Goal: Answer question/provide support: Share knowledge or assist other users

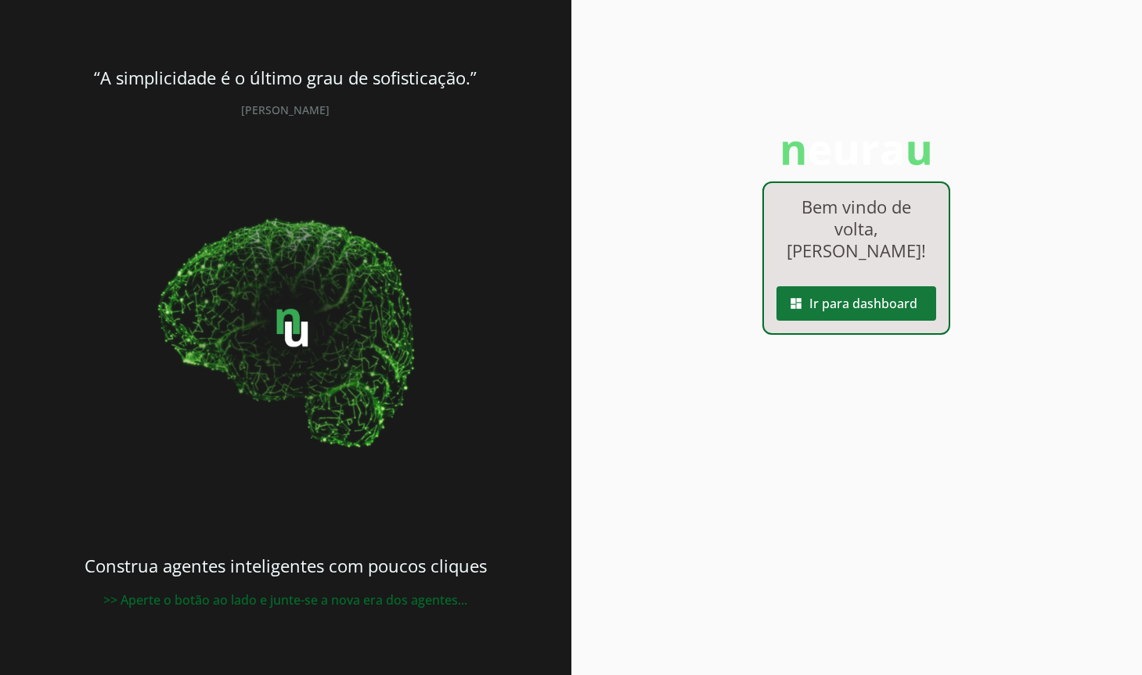
click at [838, 298] on span at bounding box center [856, 304] width 160 height 38
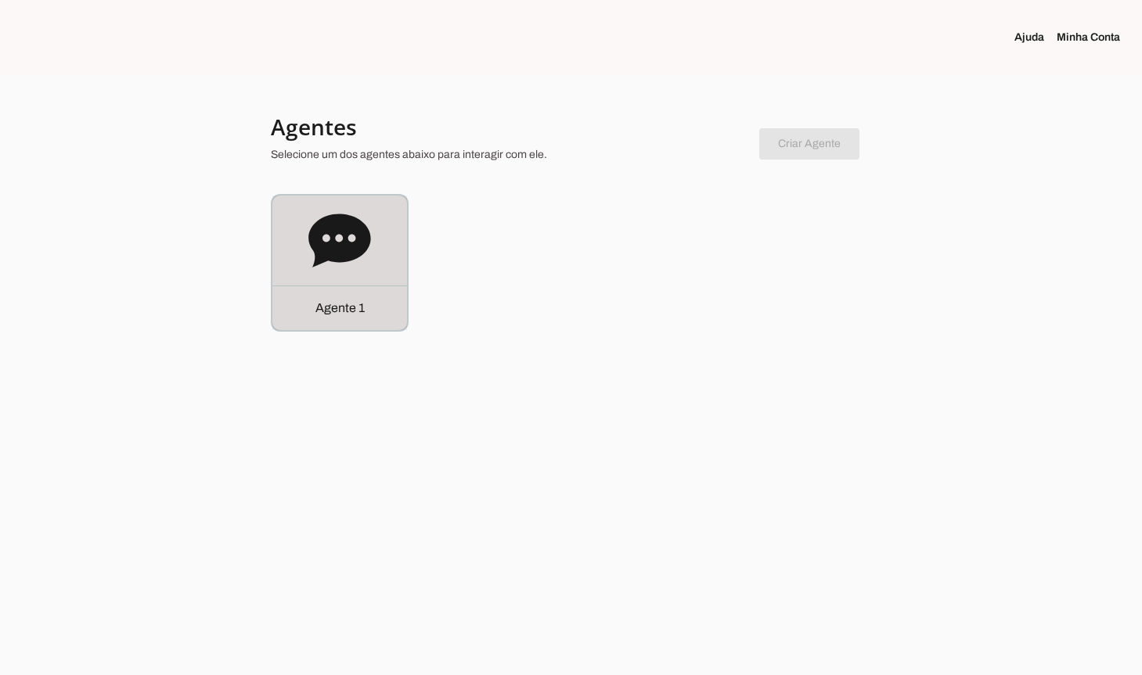
click at [381, 264] on div "Agente 1" at bounding box center [339, 263] width 135 height 135
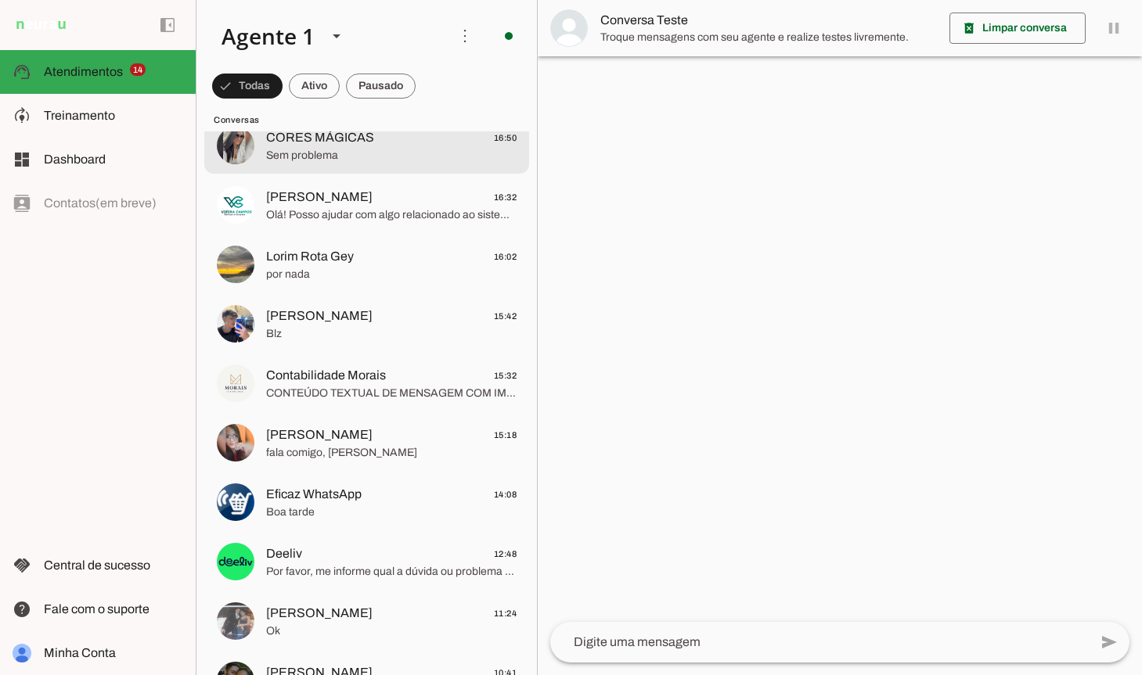
scroll to position [2337, 0]
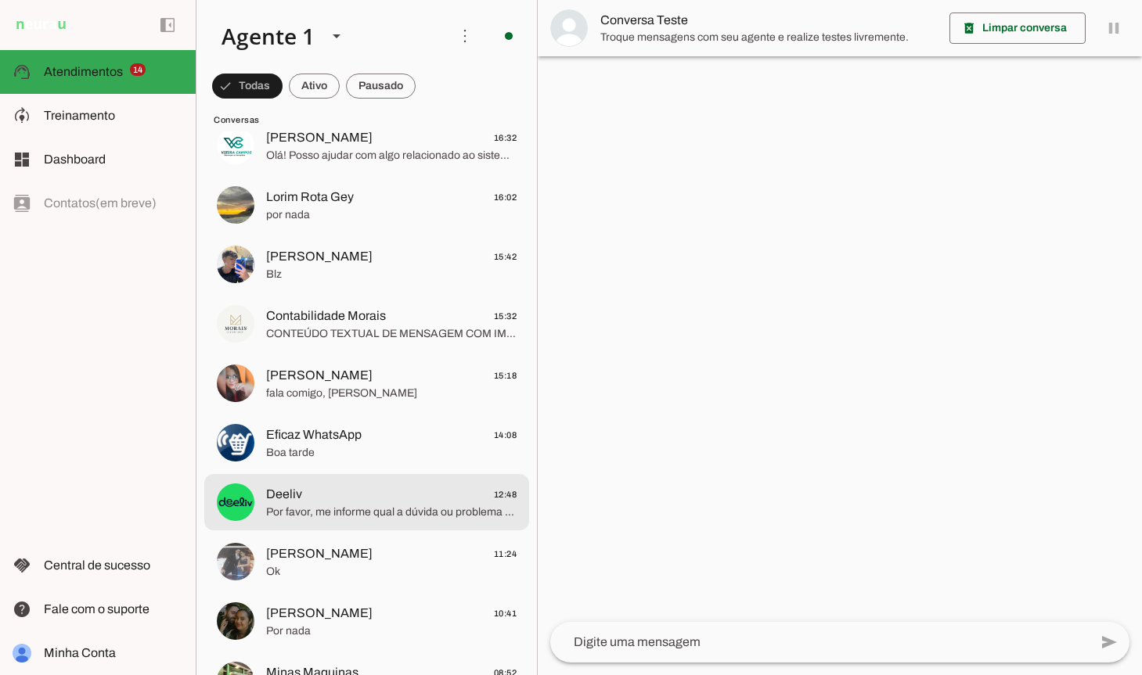
click at [362, 509] on span "Por favor, me informe qual a dúvida ou problema relacionado a esse protocolo pa…" at bounding box center [391, 513] width 250 height 16
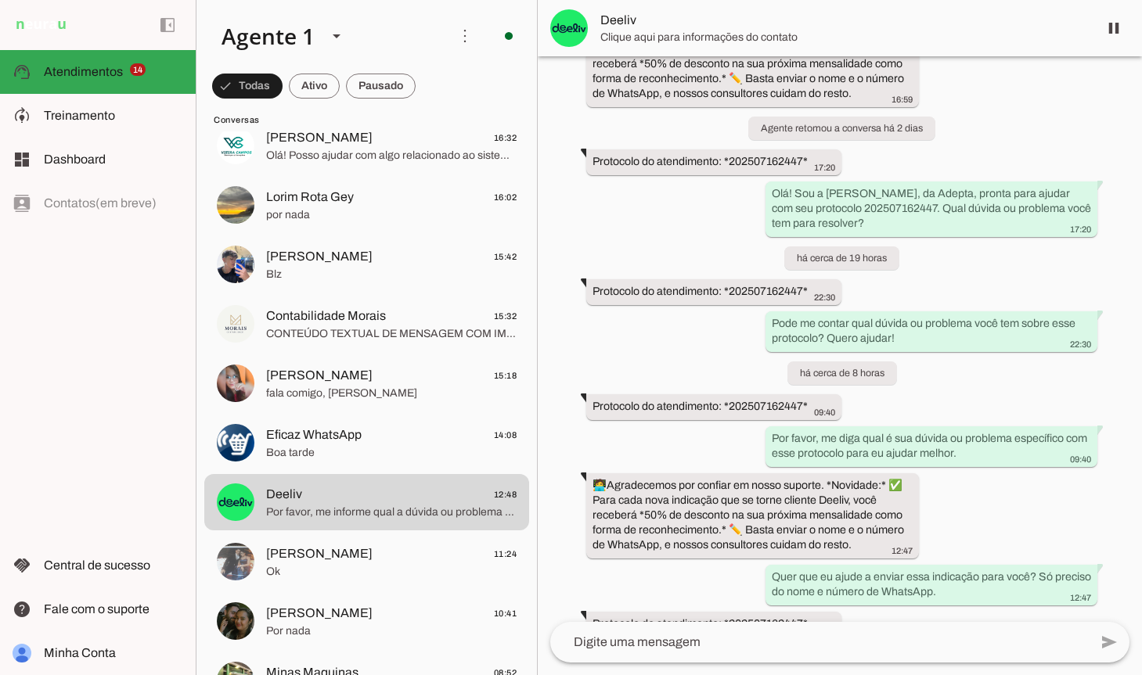
scroll to position [19836, 0]
click at [1110, 29] on span at bounding box center [1114, 28] width 38 height 38
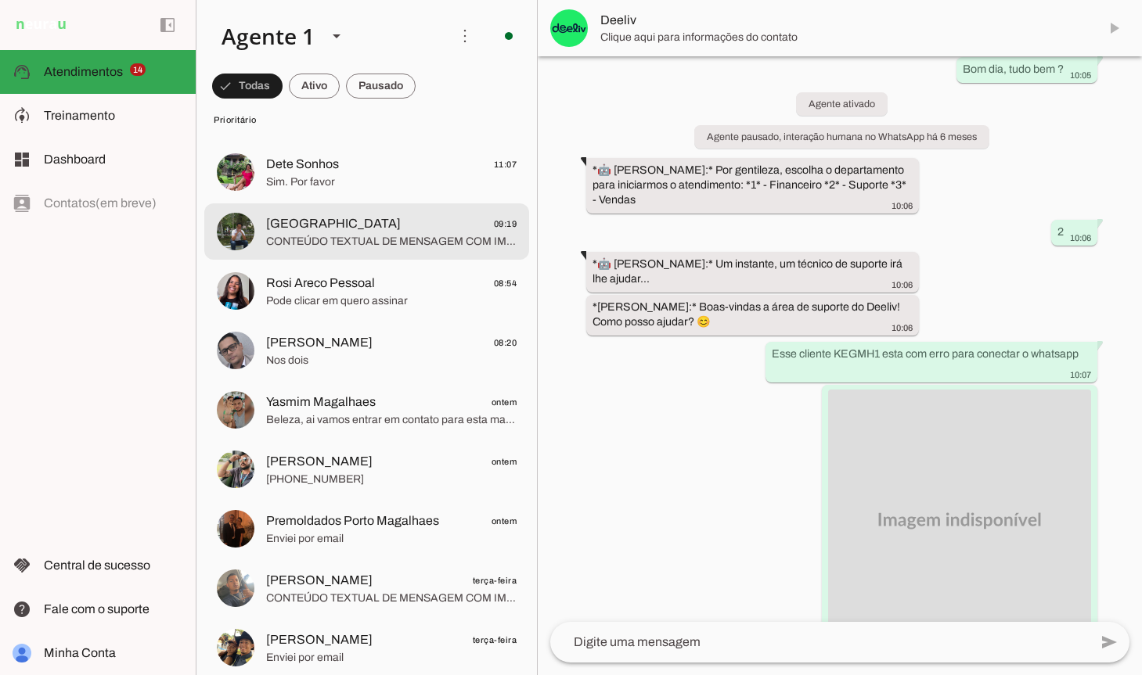
scroll to position [0, 0]
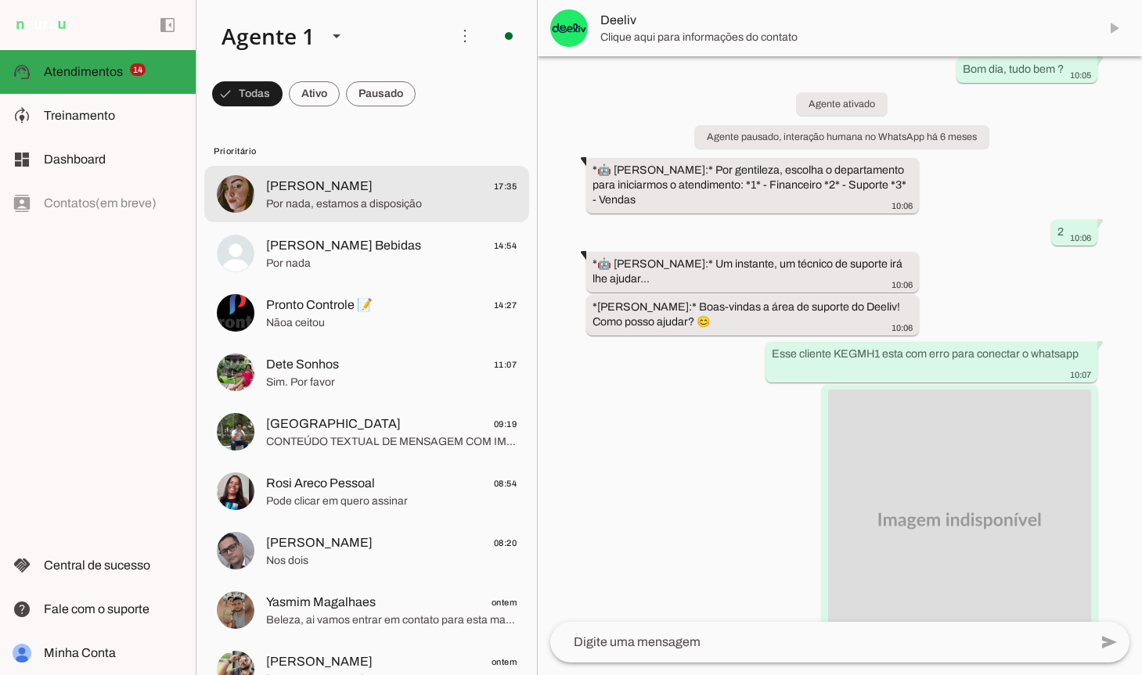
click at [426, 211] on span "Por nada, estamos a disposição" at bounding box center [391, 204] width 250 height 16
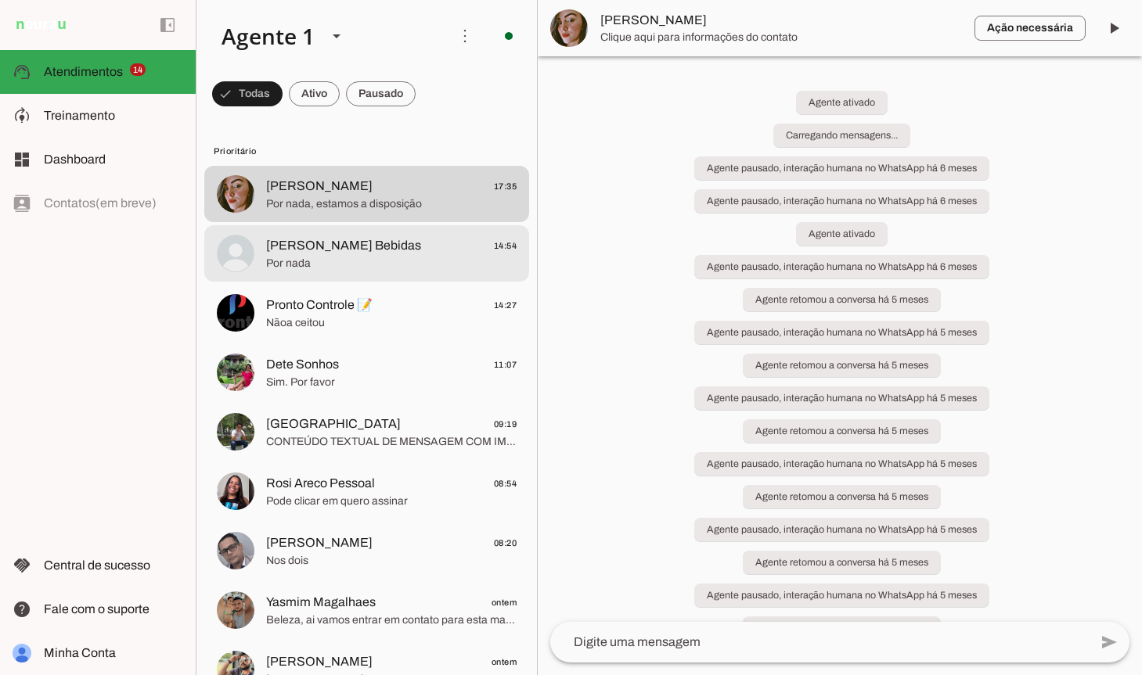
click at [410, 266] on span "Por nada" at bounding box center [391, 264] width 250 height 16
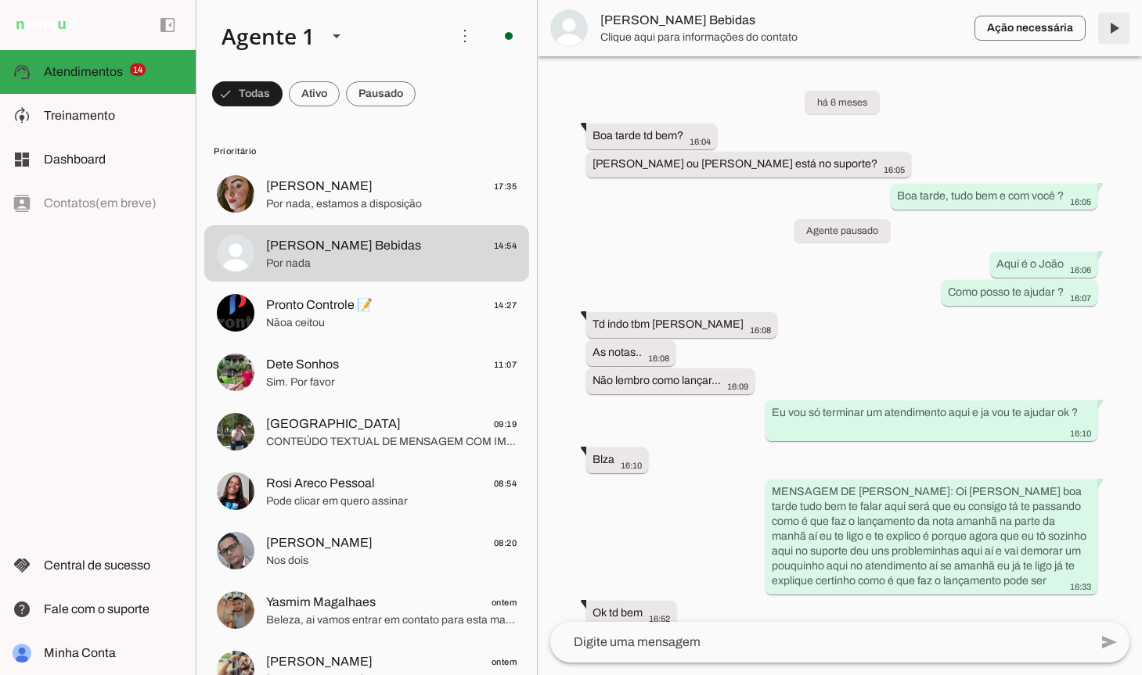
click at [1119, 23] on span at bounding box center [1114, 28] width 38 height 38
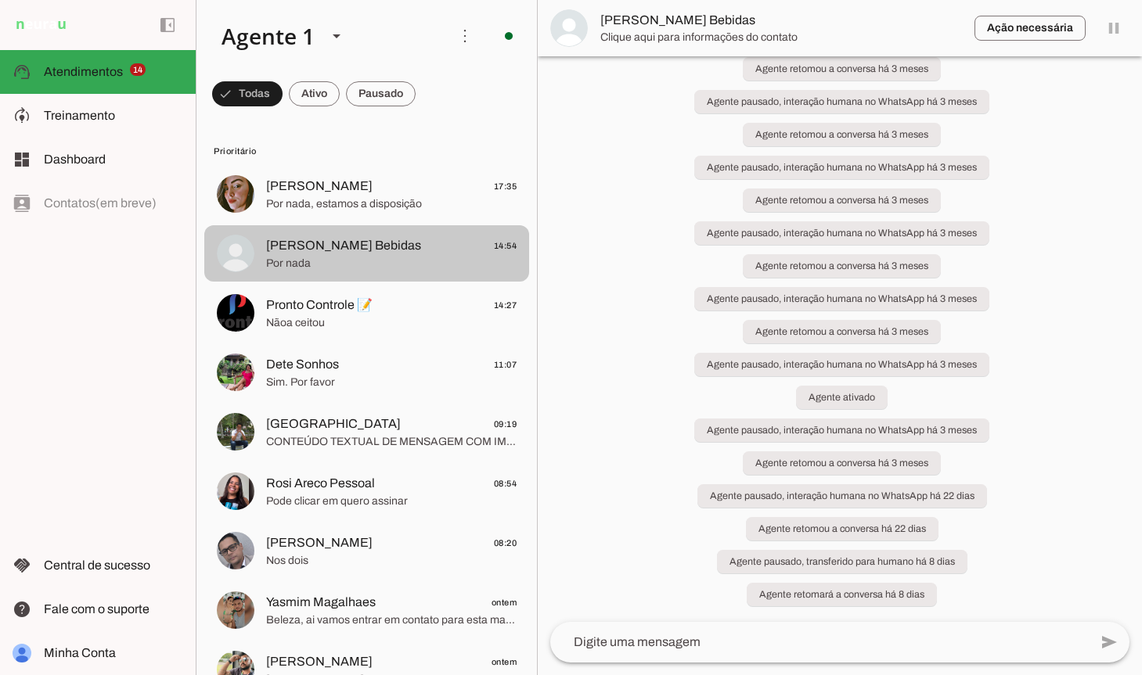
click at [347, 307] on span "Pronto Controle 📝" at bounding box center [319, 305] width 106 height 19
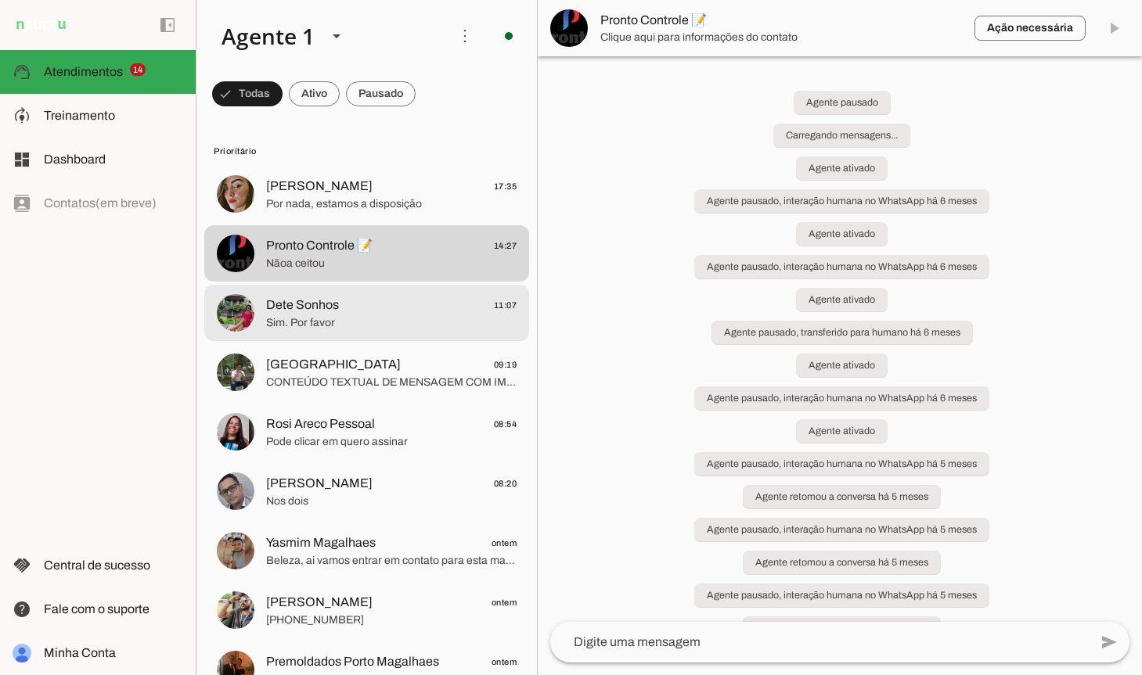
click at [342, 389] on span "CONTEÚDO TEXTUAL DE MENSAGEM COM IMAGEM (URL [URL][DOMAIN_NAME]) :" at bounding box center [391, 383] width 250 height 16
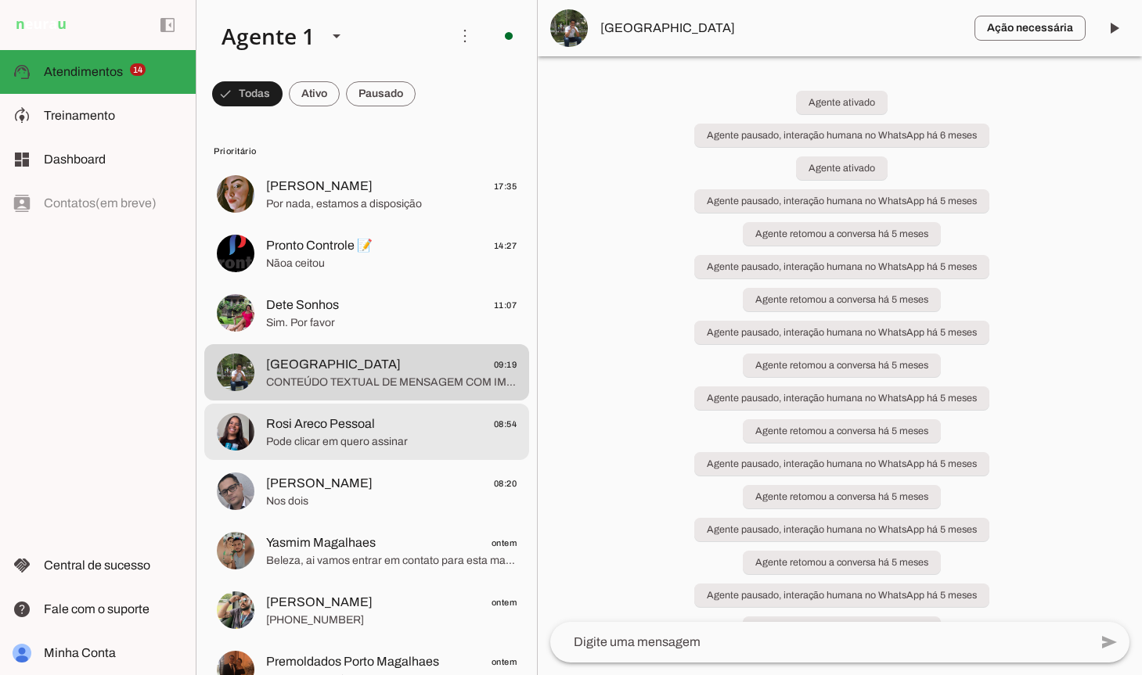
click at [348, 489] on span "[PERSON_NAME]" at bounding box center [319, 483] width 106 height 19
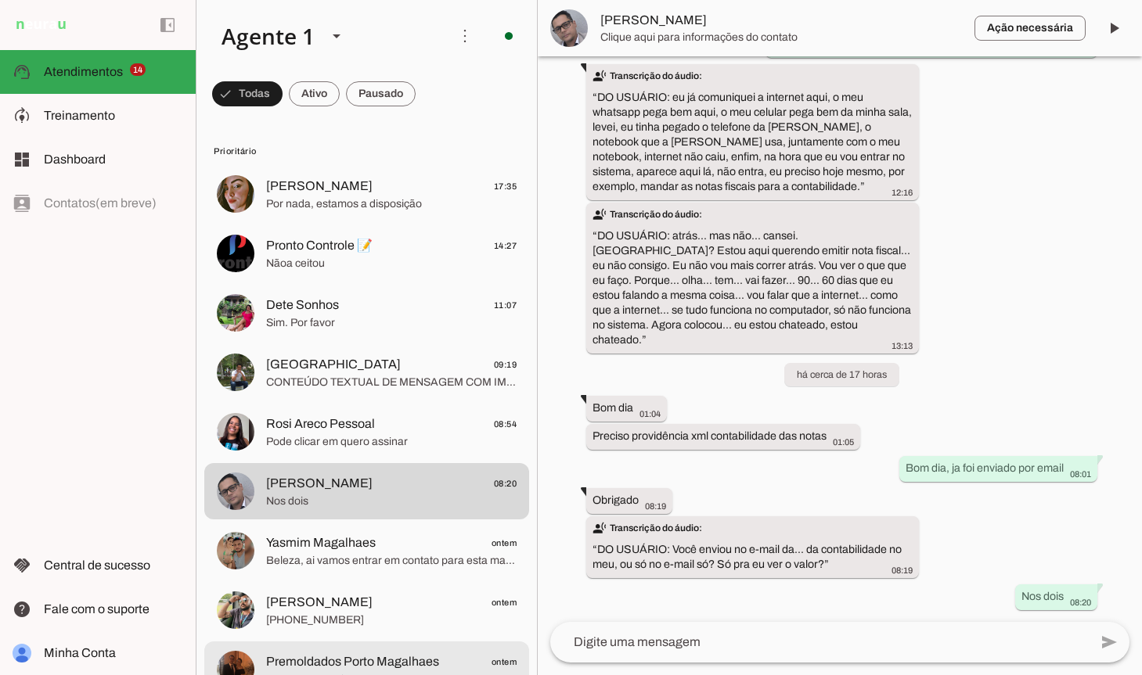
scroll to position [11579, 0]
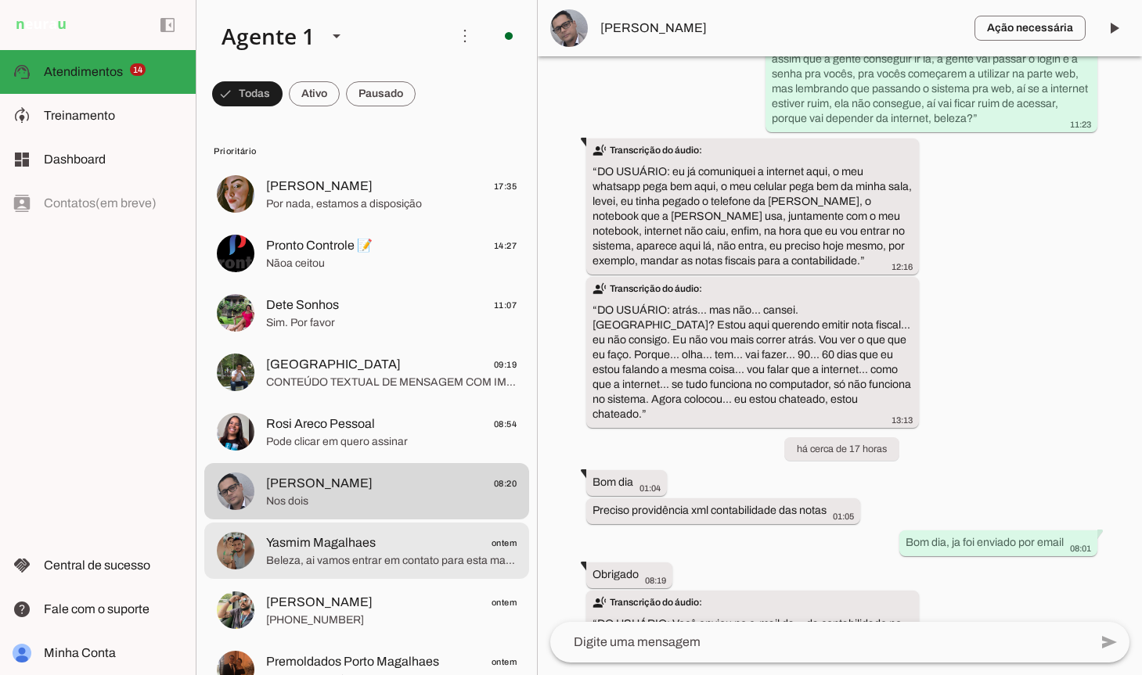
click at [325, 557] on span "Beleza, ai vamos entrar em contato para esta marcando certinho" at bounding box center [391, 561] width 250 height 16
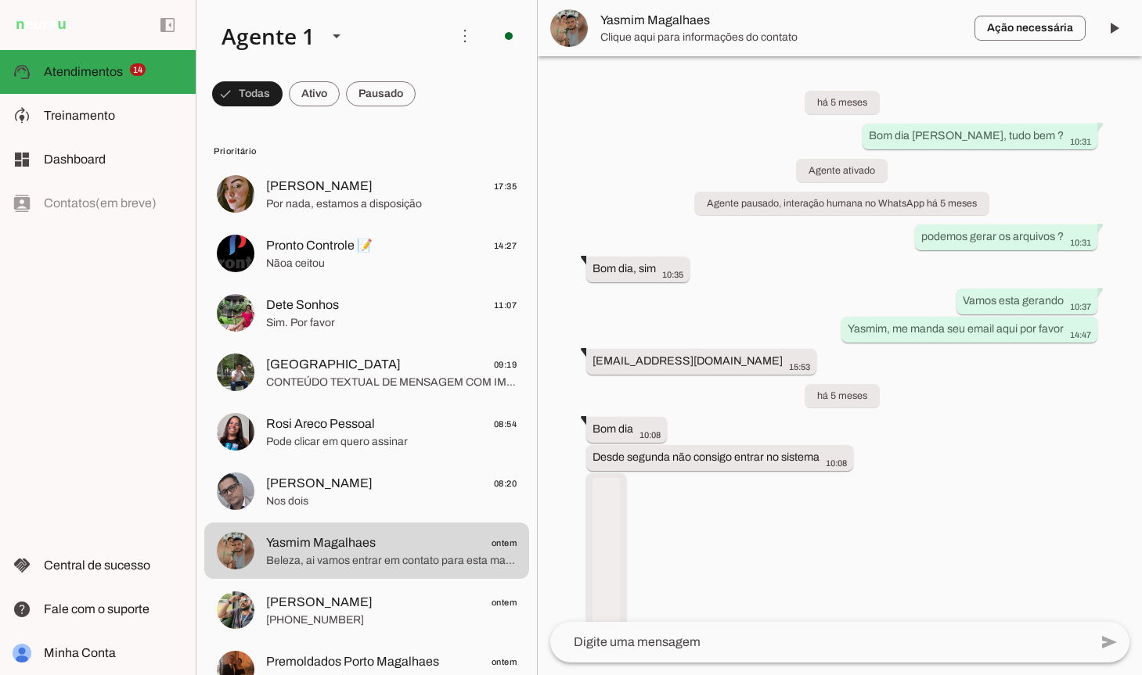
scroll to position [4919, 0]
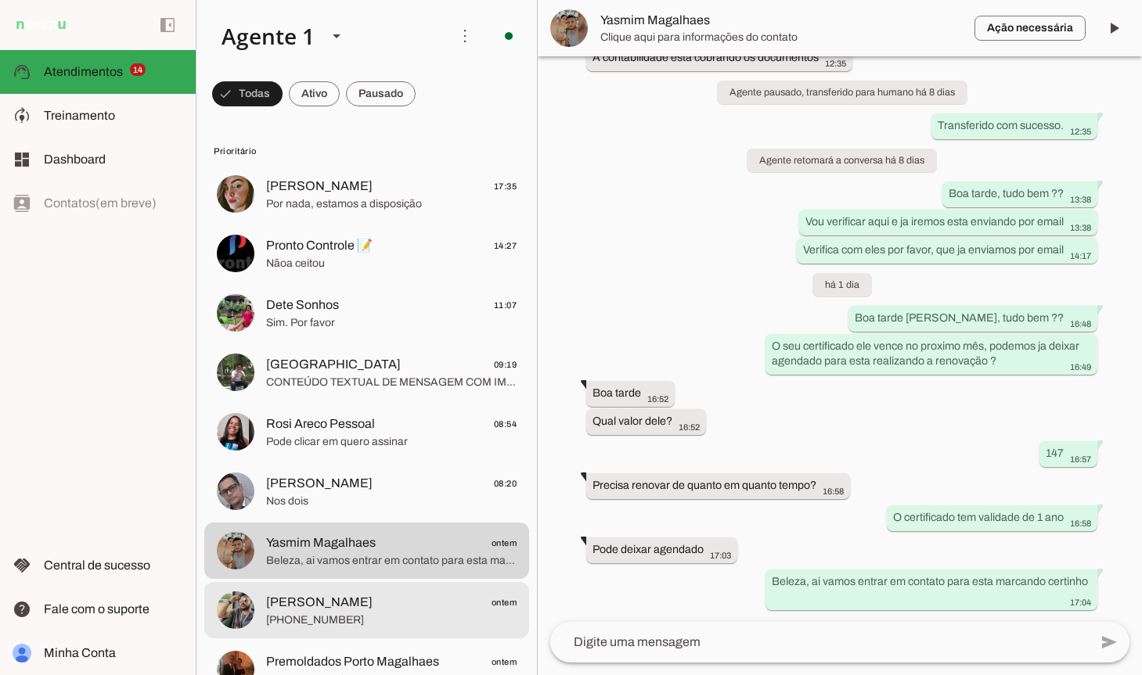
click at [387, 594] on span "[PERSON_NAME] ontem" at bounding box center [391, 603] width 250 height 20
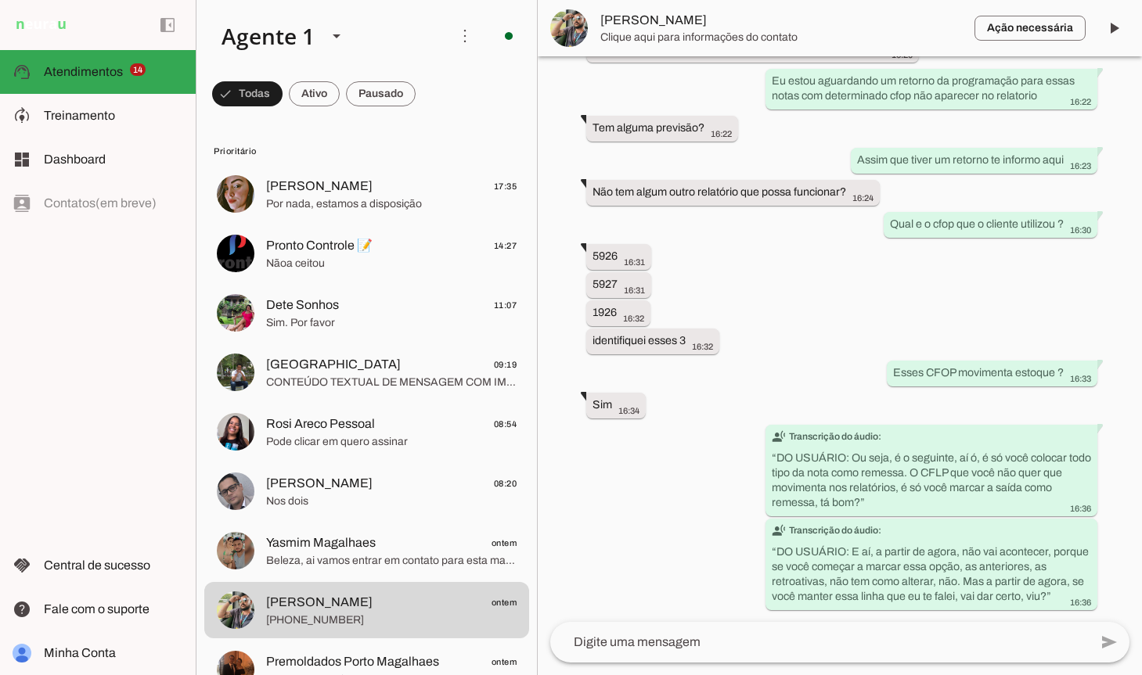
scroll to position [9281, 0]
click at [1117, 34] on span at bounding box center [1114, 28] width 38 height 38
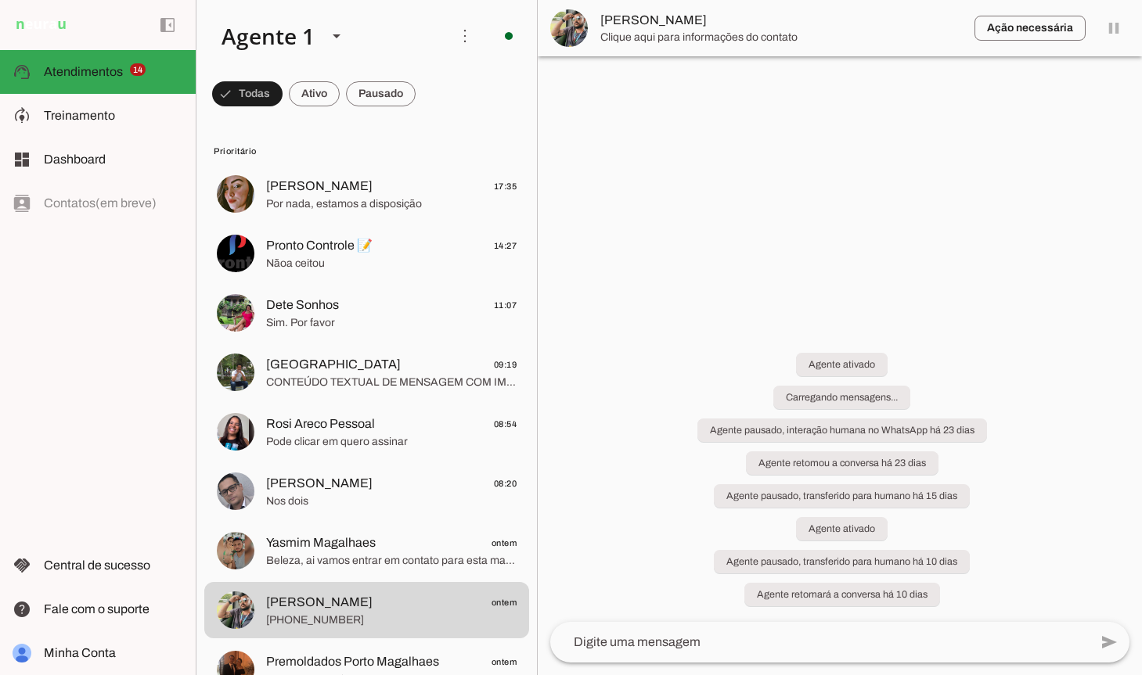
scroll to position [0, 0]
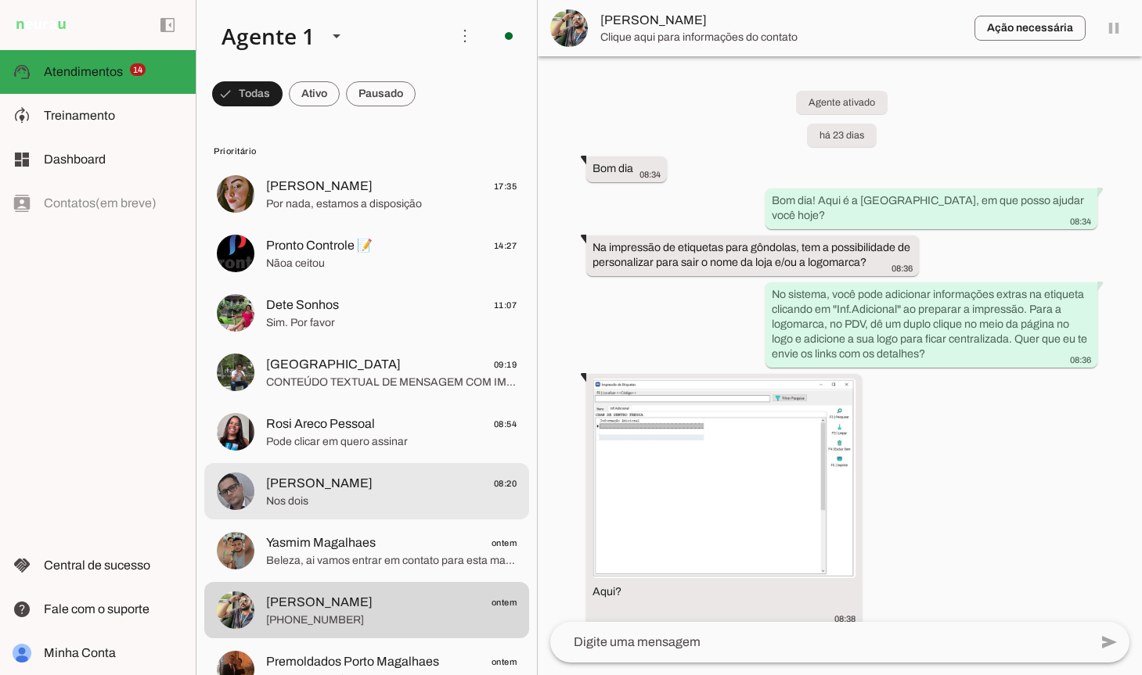
click at [423, 488] on span "[PERSON_NAME] 08:20" at bounding box center [391, 484] width 250 height 20
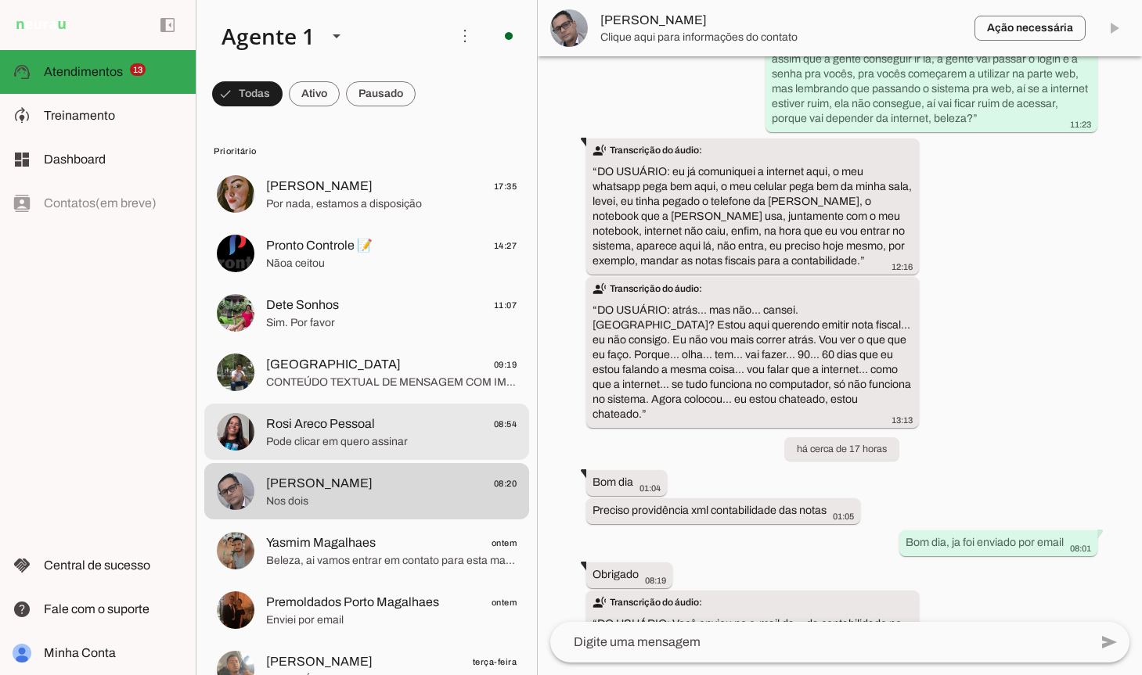
scroll to position [11579, 0]
click at [422, 433] on span "Rosi Areco Pessoal 08:54" at bounding box center [391, 425] width 250 height 20
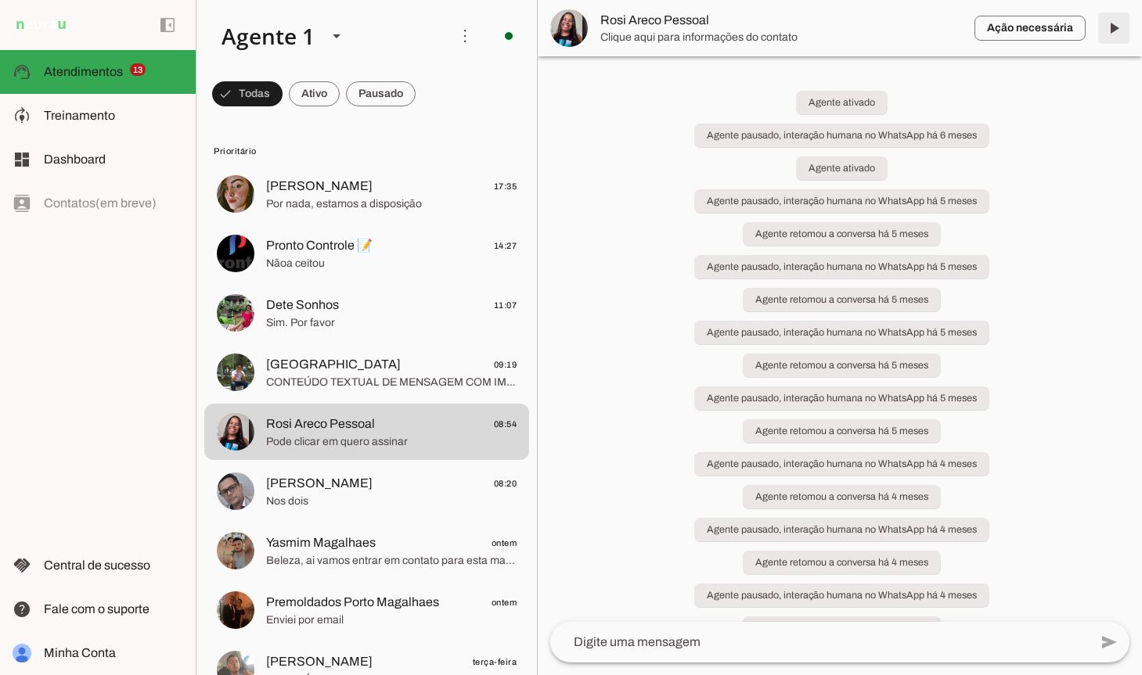
click at [1118, 31] on span at bounding box center [1114, 28] width 38 height 38
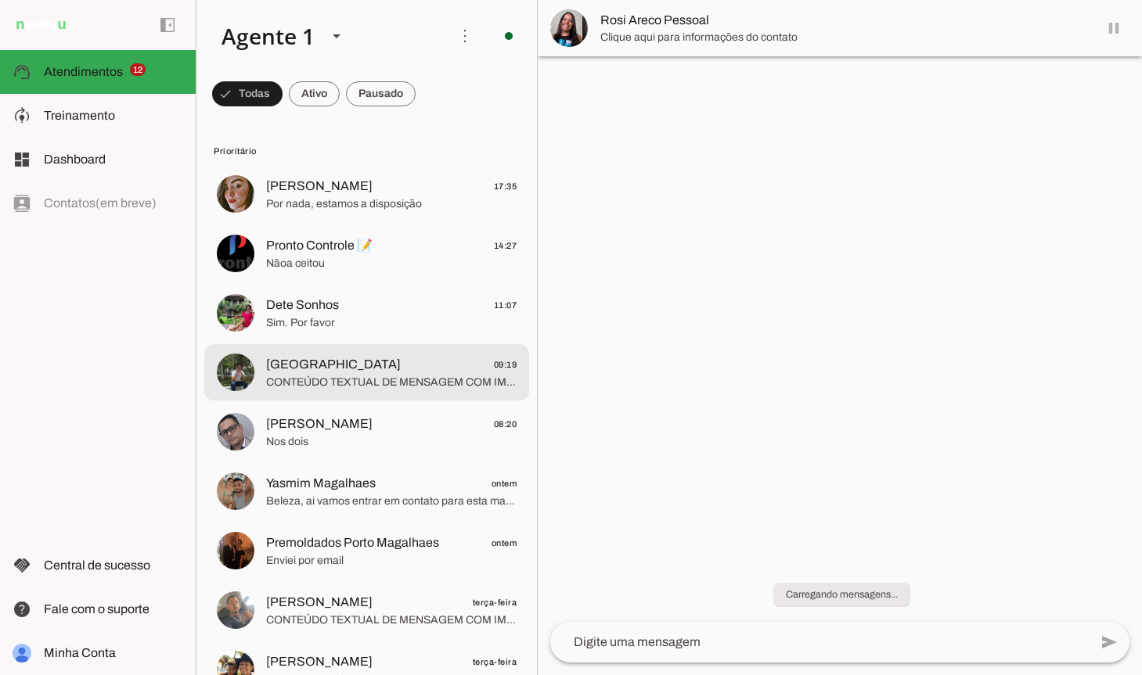
click at [328, 362] on span "[GEOGRAPHIC_DATA]" at bounding box center [333, 364] width 135 height 19
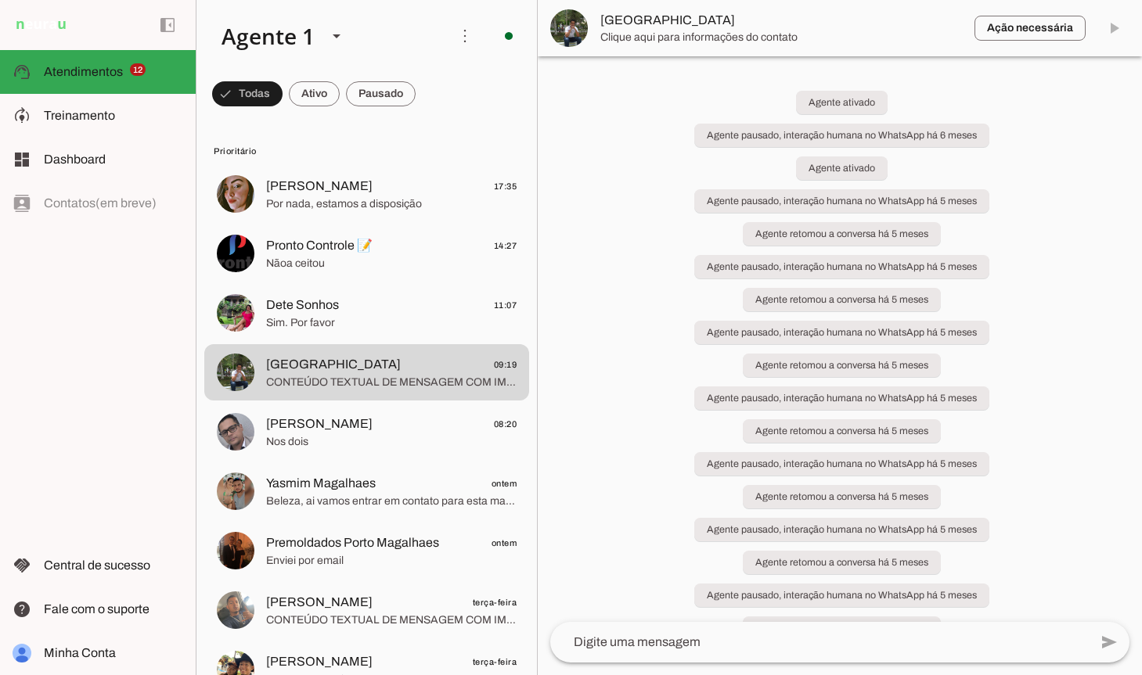
click at [1110, 30] on md-item "Ação necessária O Agente detectou que uma ação humana é necessária, resolva a q…" at bounding box center [840, 28] width 604 height 56
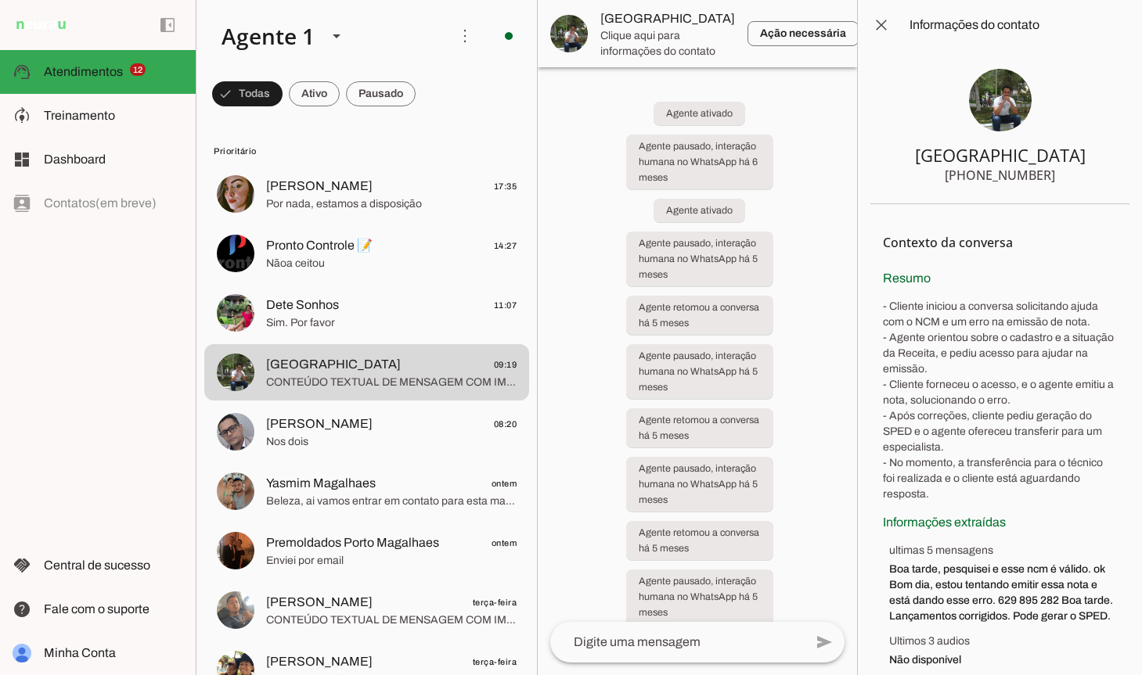
click at [388, 305] on span "Dete Sonhos 11:07" at bounding box center [391, 306] width 250 height 20
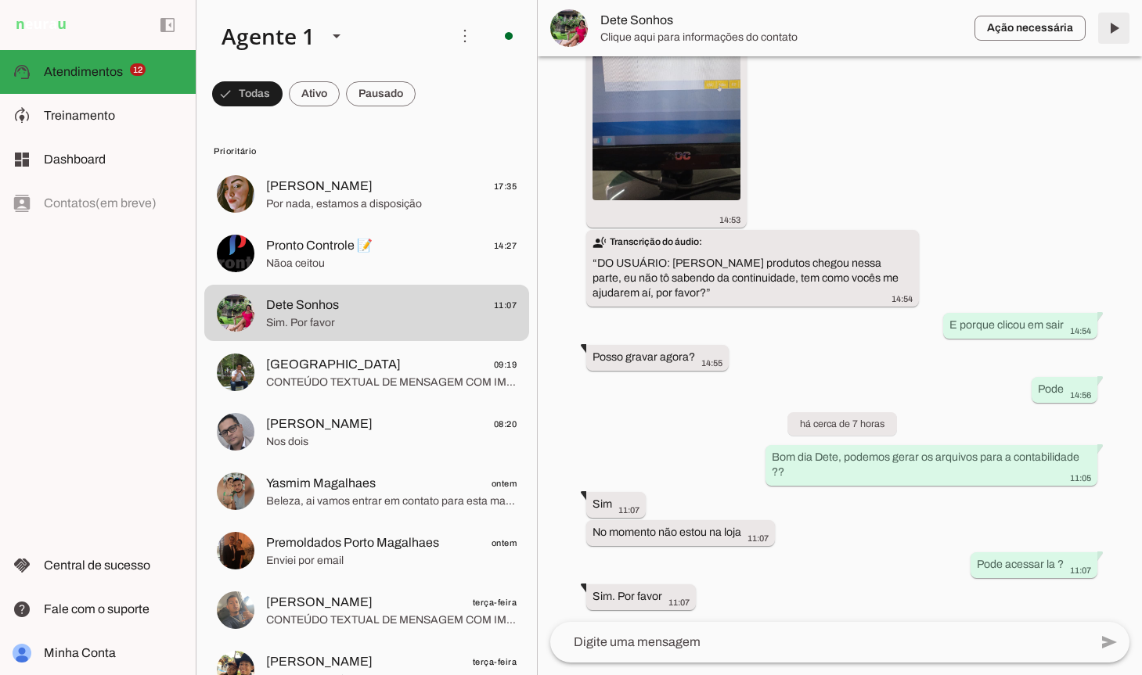
click at [1117, 29] on span at bounding box center [1114, 28] width 38 height 38
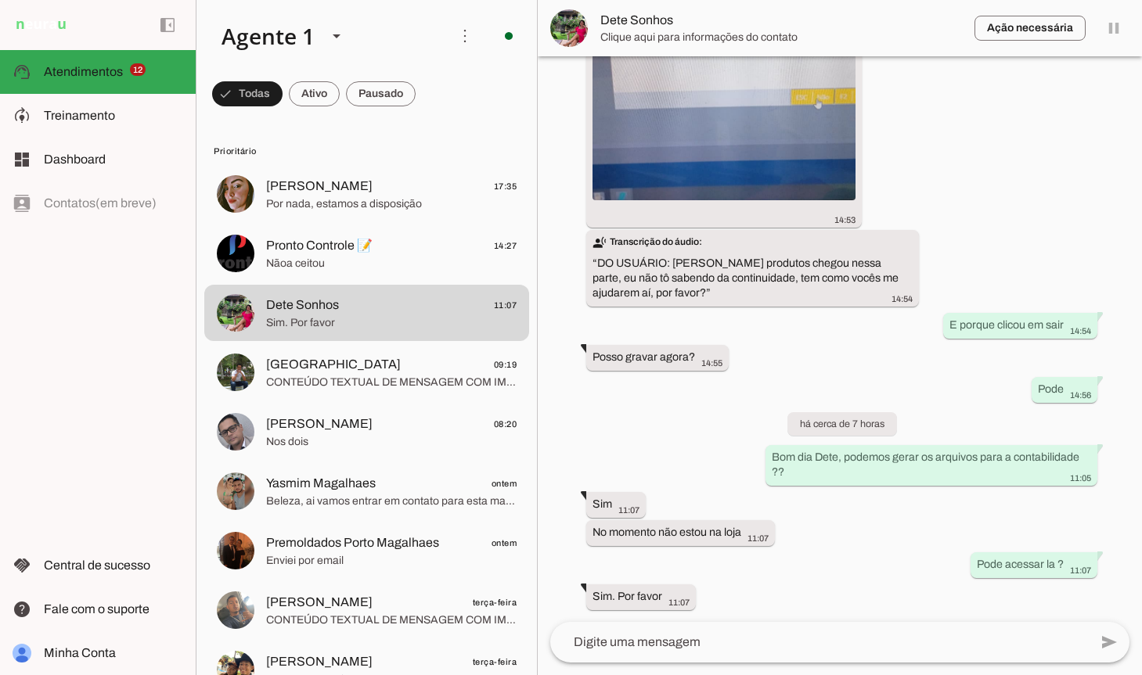
scroll to position [1545, 0]
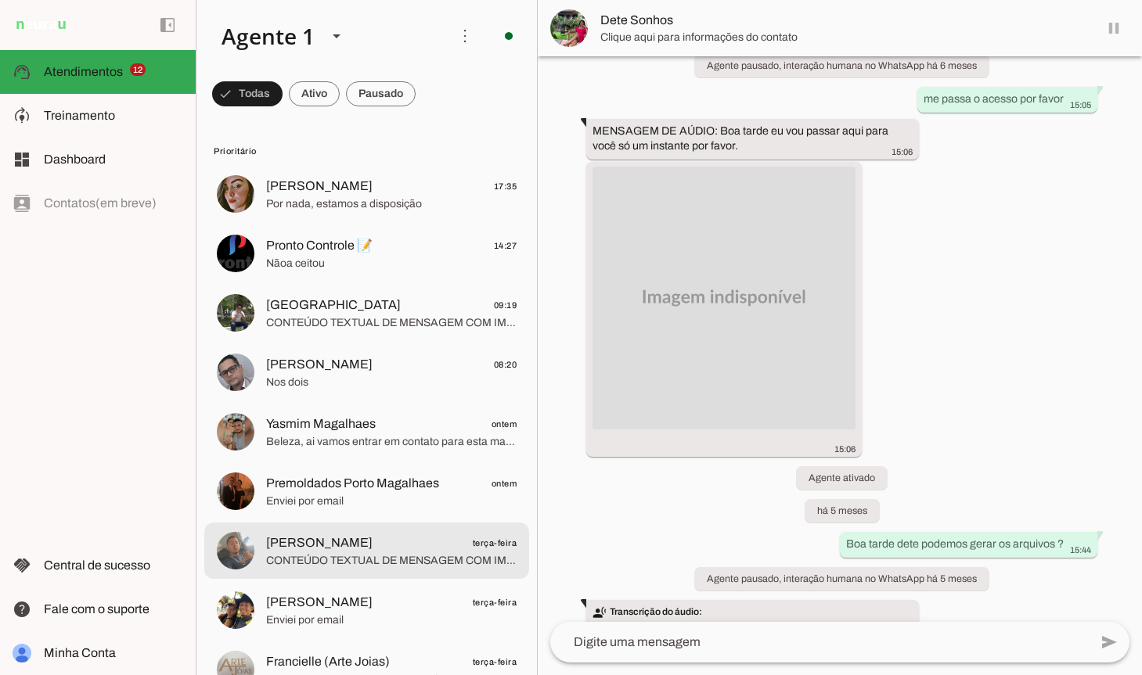
click at [316, 568] on span "CONTEÚDO TEXTUAL DE MENSAGEM COM IMAGEM (URL [URL][DOMAIN_NAME]) :" at bounding box center [391, 561] width 250 height 16
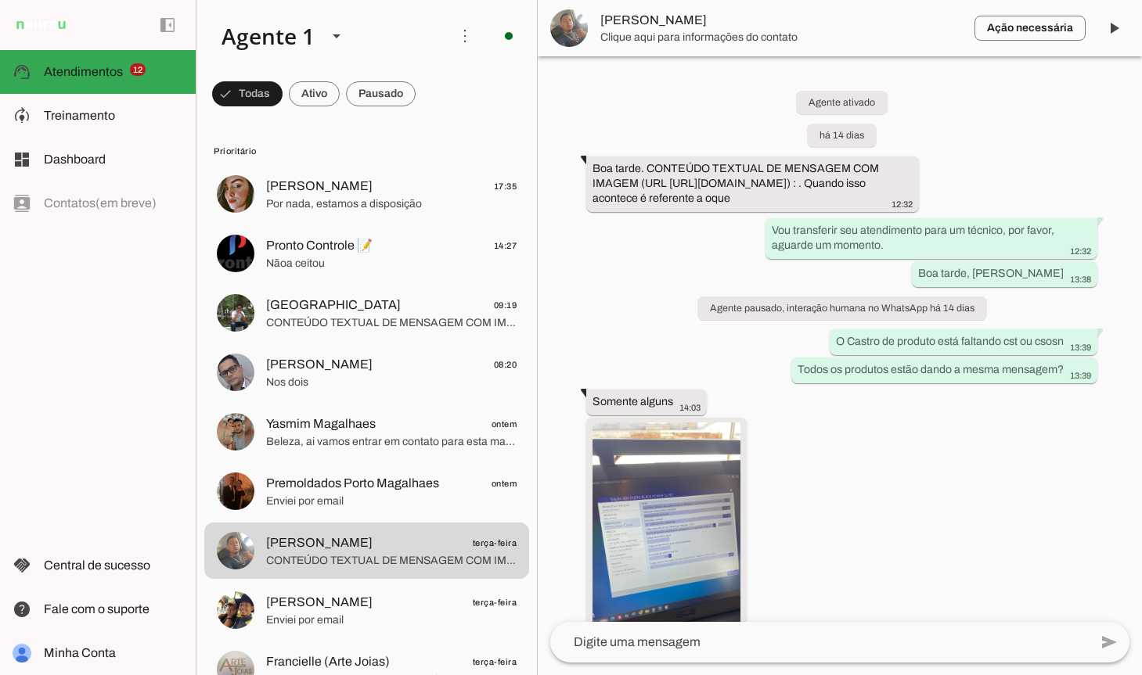
scroll to position [1925, 0]
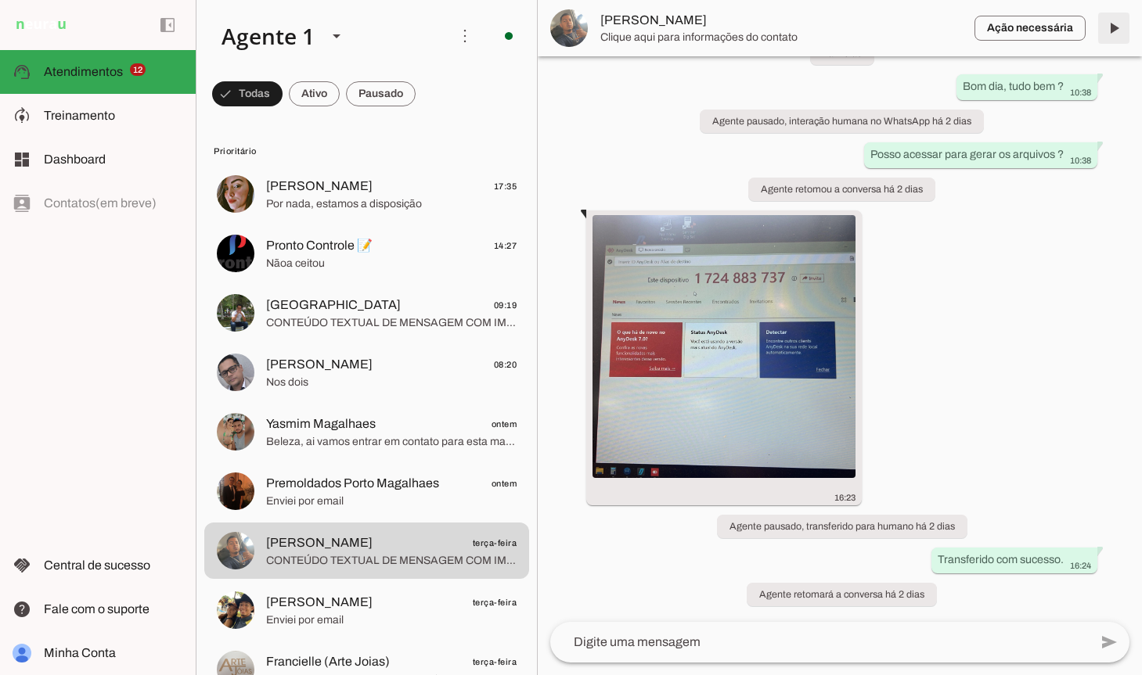
click at [1112, 33] on span at bounding box center [1114, 28] width 38 height 38
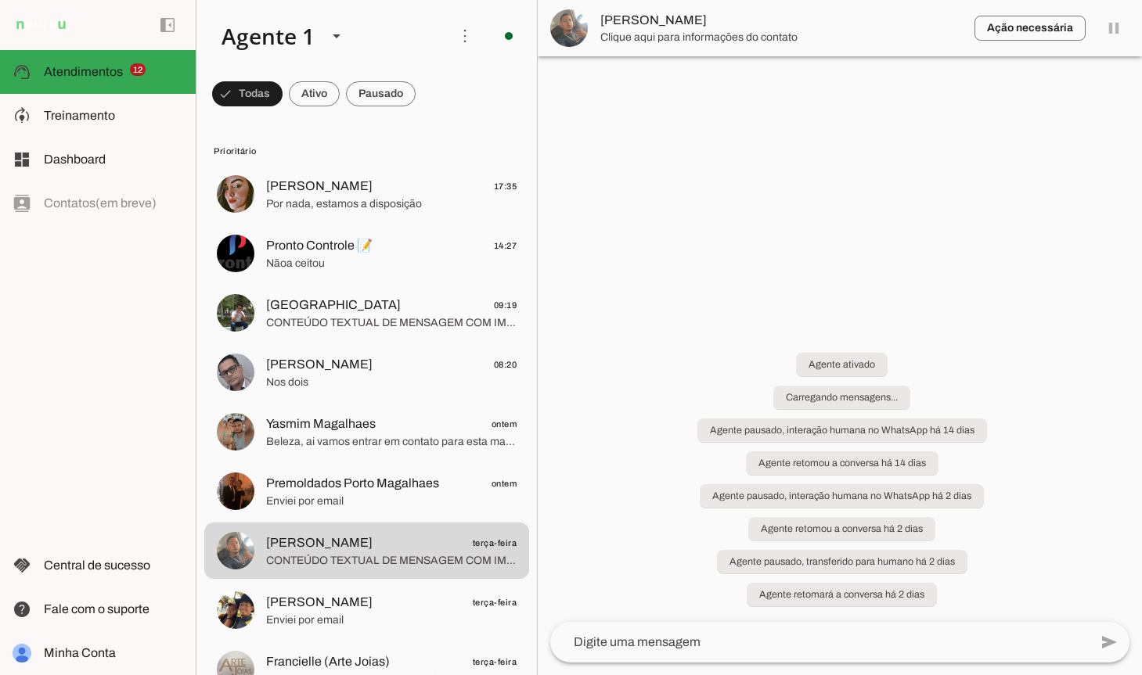
scroll to position [0, 0]
click at [280, 613] on span "Enviei por email" at bounding box center [391, 621] width 250 height 16
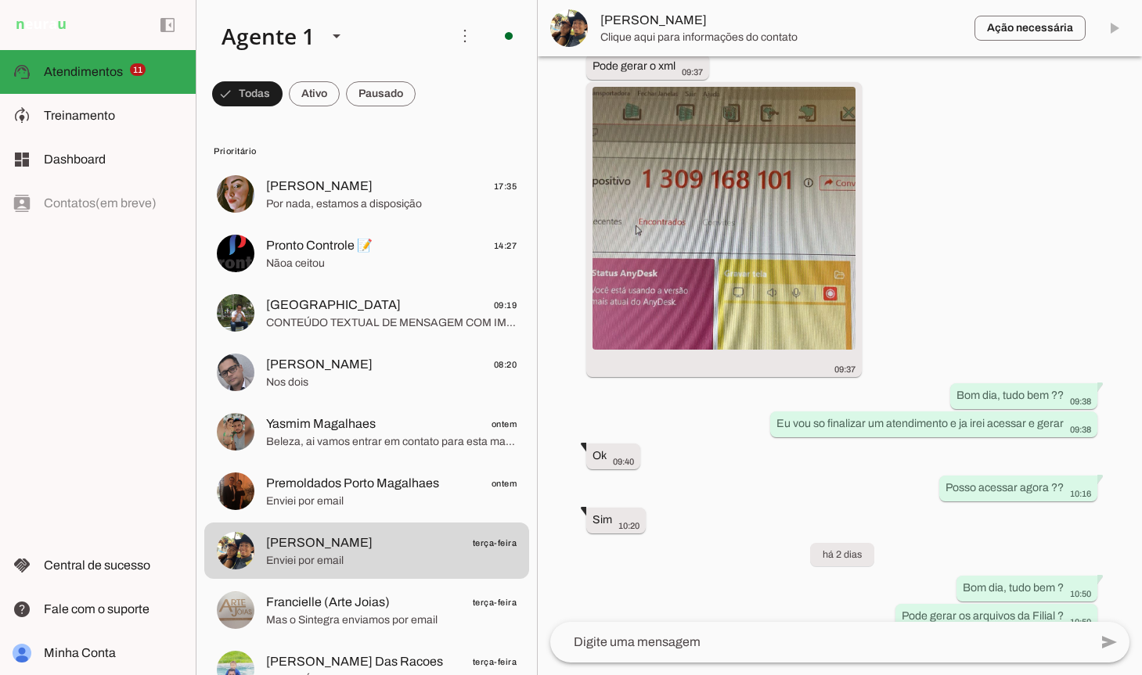
scroll to position [16217, 0]
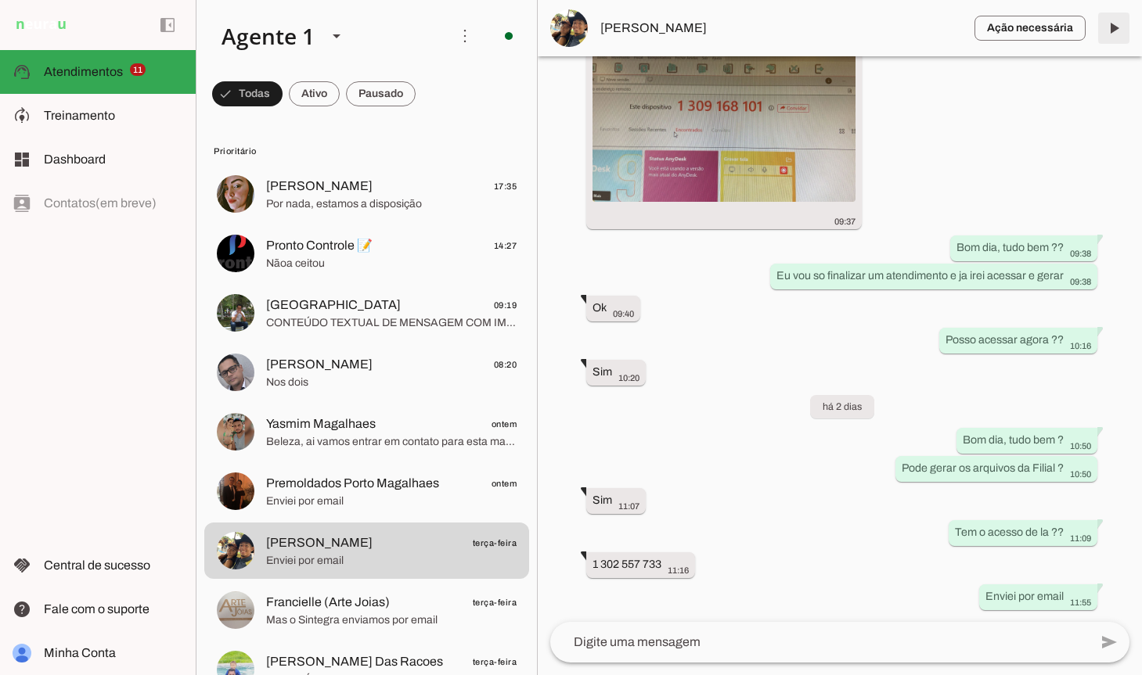
click at [1114, 32] on span at bounding box center [1114, 28] width 38 height 38
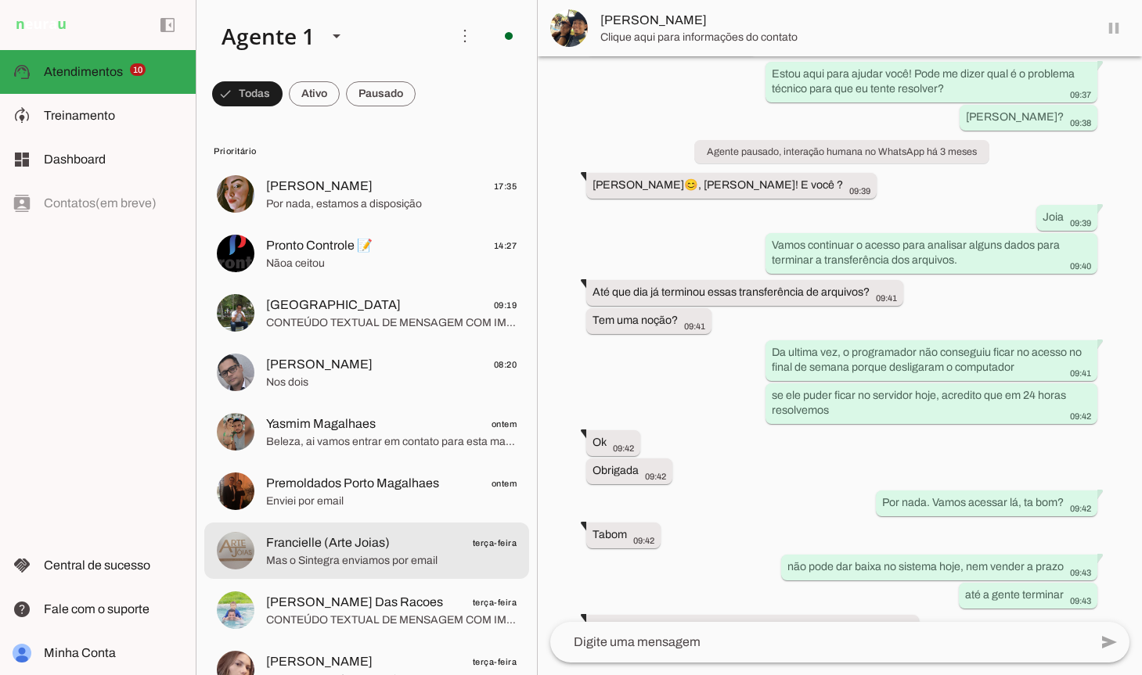
scroll to position [135, 0]
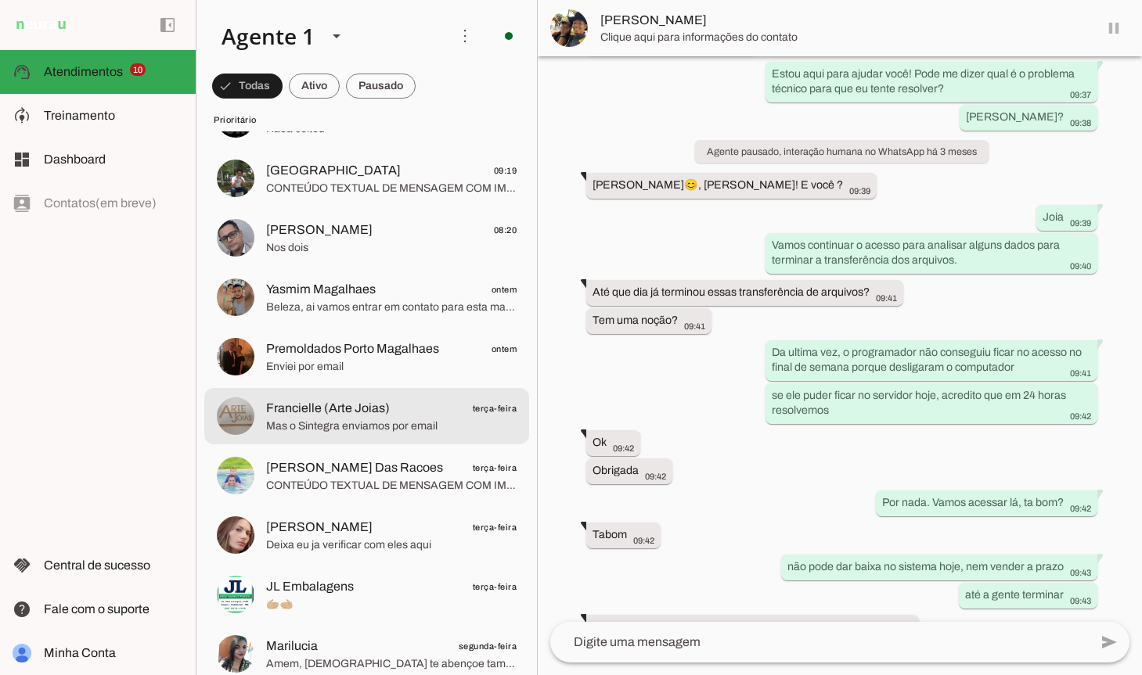
click at [348, 399] on span "Francielle (Arte Joias)" at bounding box center [328, 408] width 124 height 19
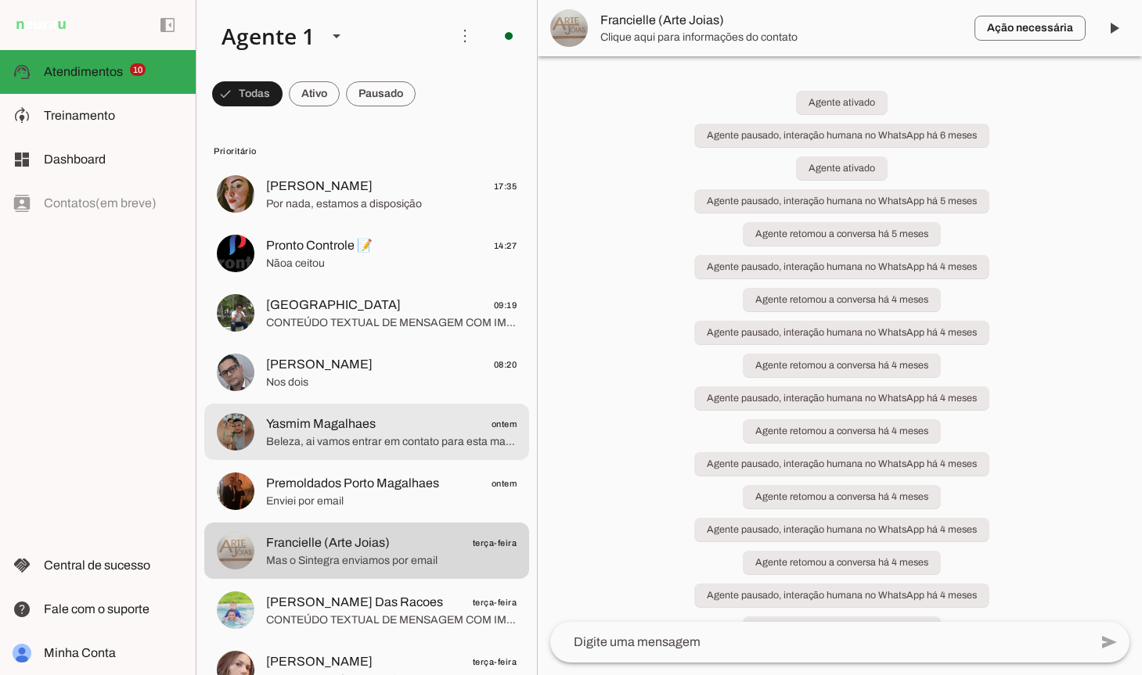
scroll to position [23, 0]
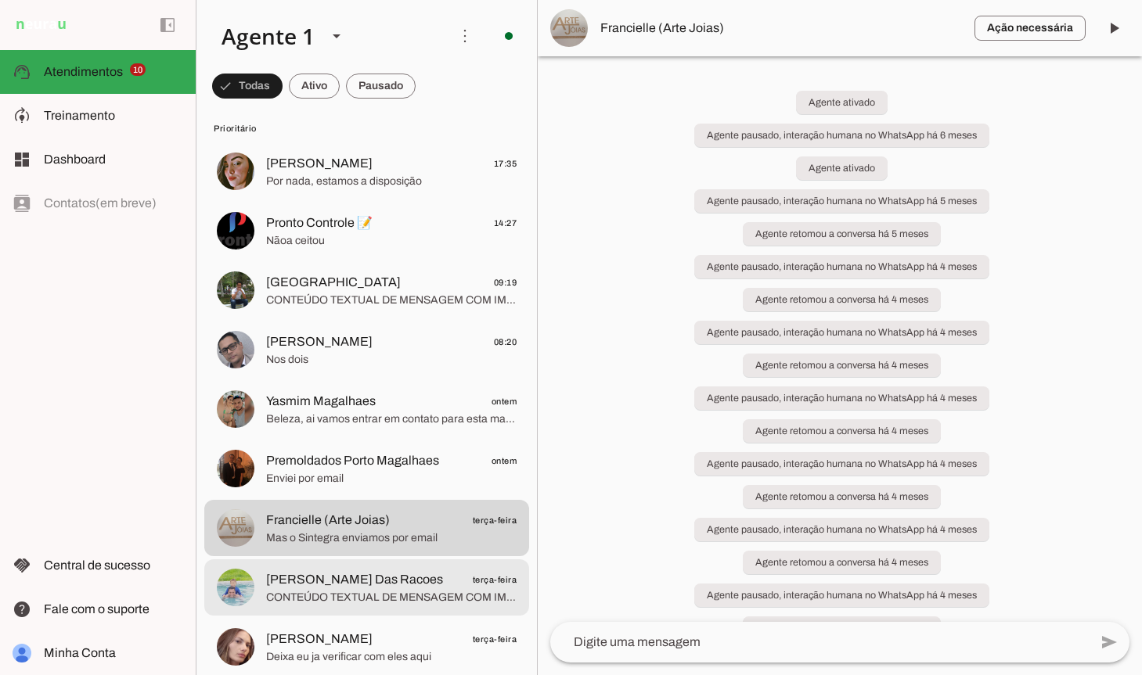
click at [367, 595] on span "CONTEÚDO TEXTUAL DE MENSAGEM COM IMAGEM (URL [URL][DOMAIN_NAME]) :" at bounding box center [391, 598] width 250 height 16
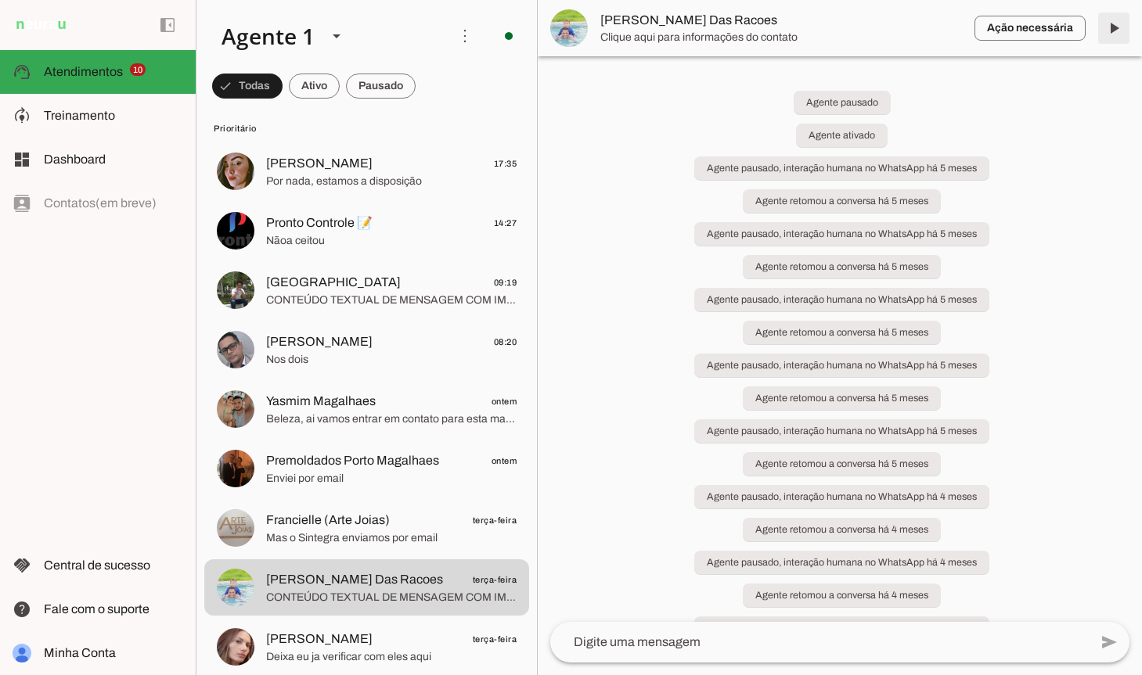
click at [1118, 36] on span at bounding box center [1114, 28] width 38 height 38
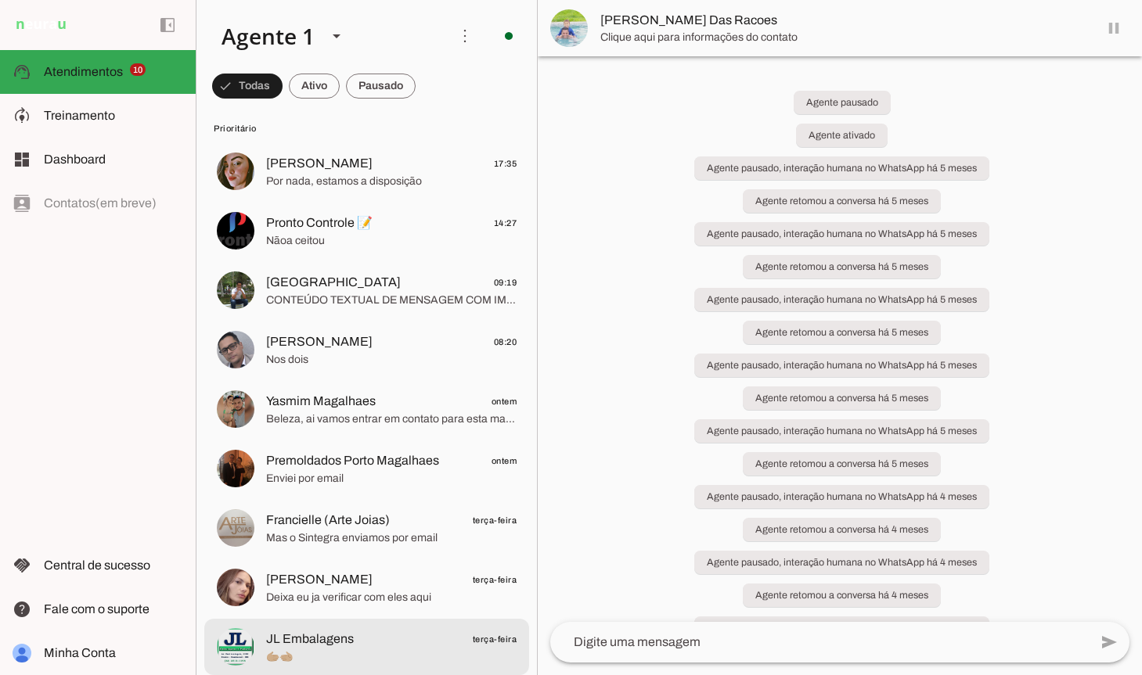
click at [356, 632] on span "JL Embalagens terça-feira" at bounding box center [391, 640] width 250 height 20
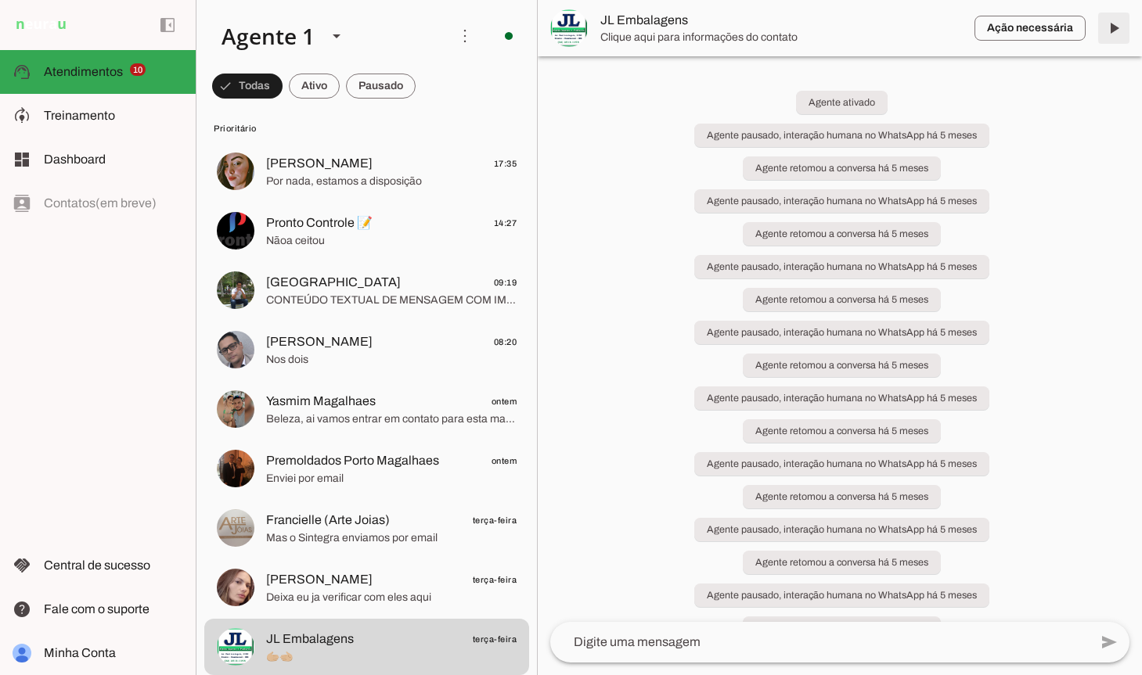
click at [1120, 23] on span at bounding box center [1114, 28] width 38 height 38
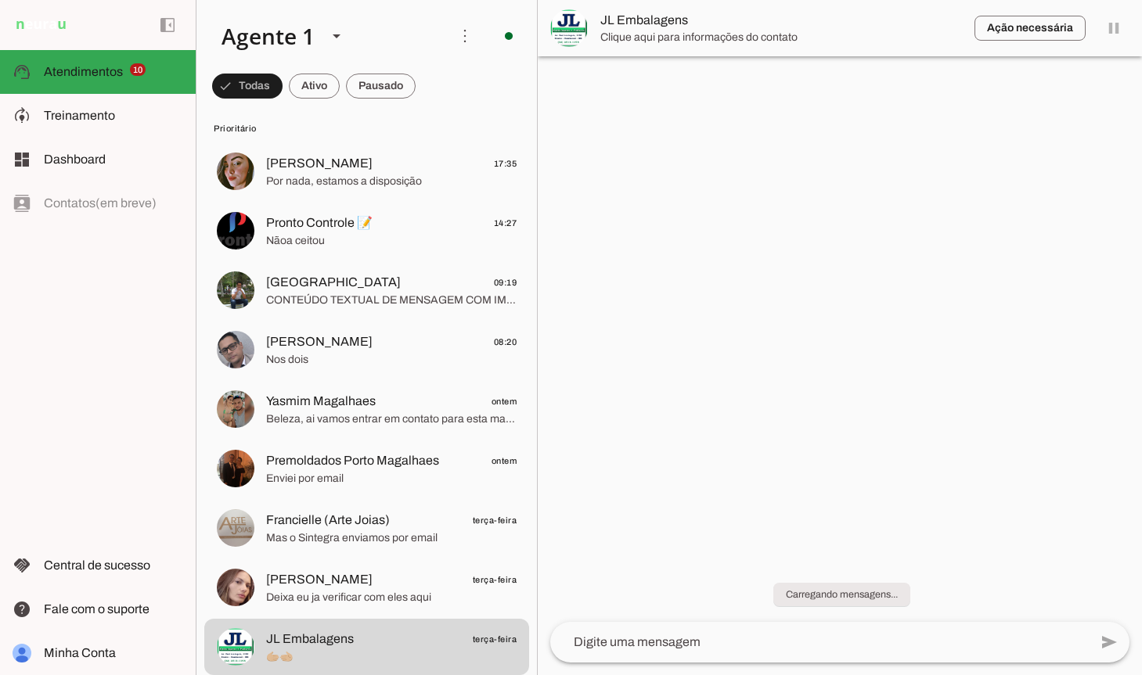
click at [371, 585] on span "[PERSON_NAME] terça-feira" at bounding box center [391, 580] width 250 height 20
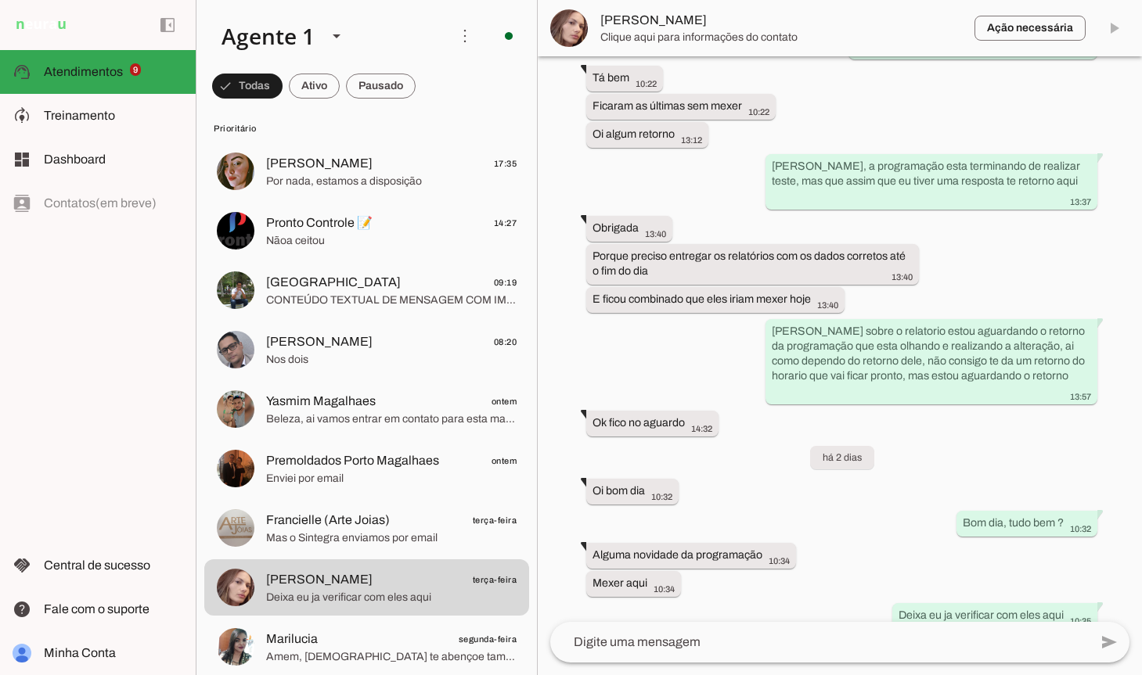
scroll to position [20039, 0]
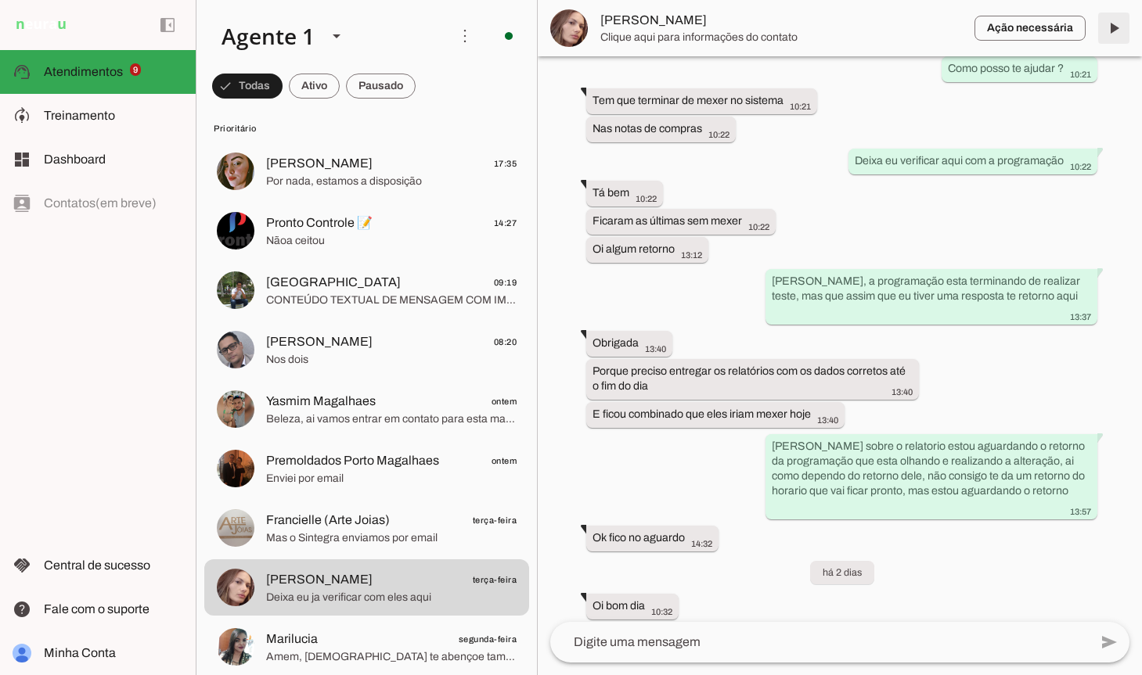
click at [1117, 29] on span at bounding box center [1114, 28] width 38 height 38
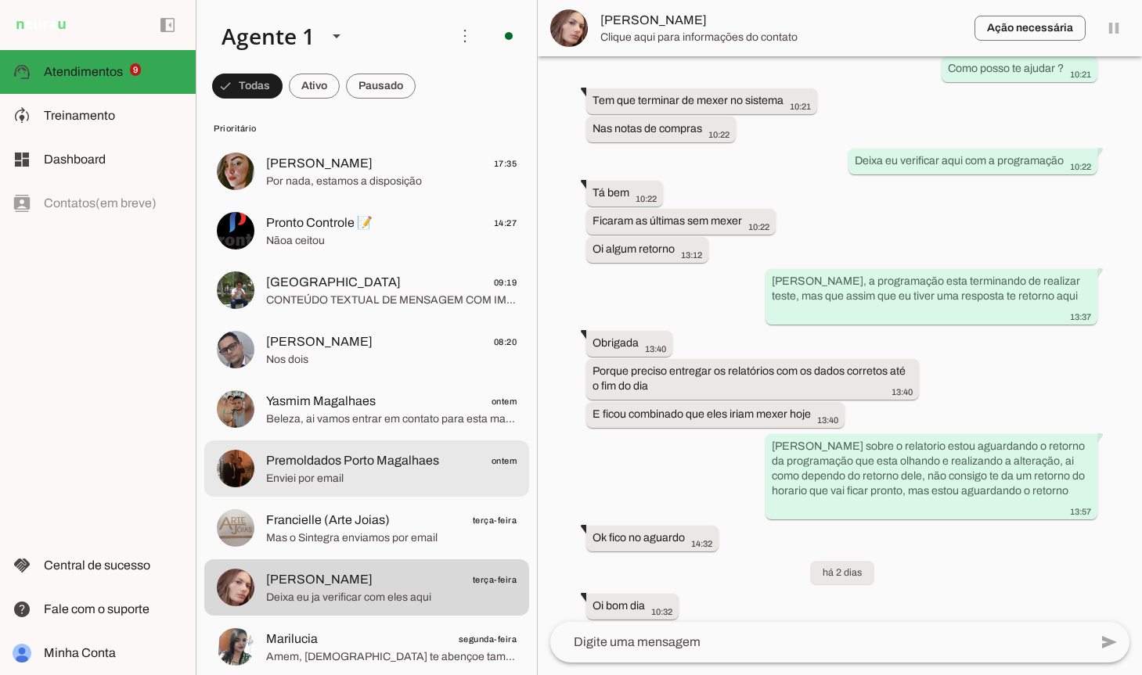
scroll to position [132, 0]
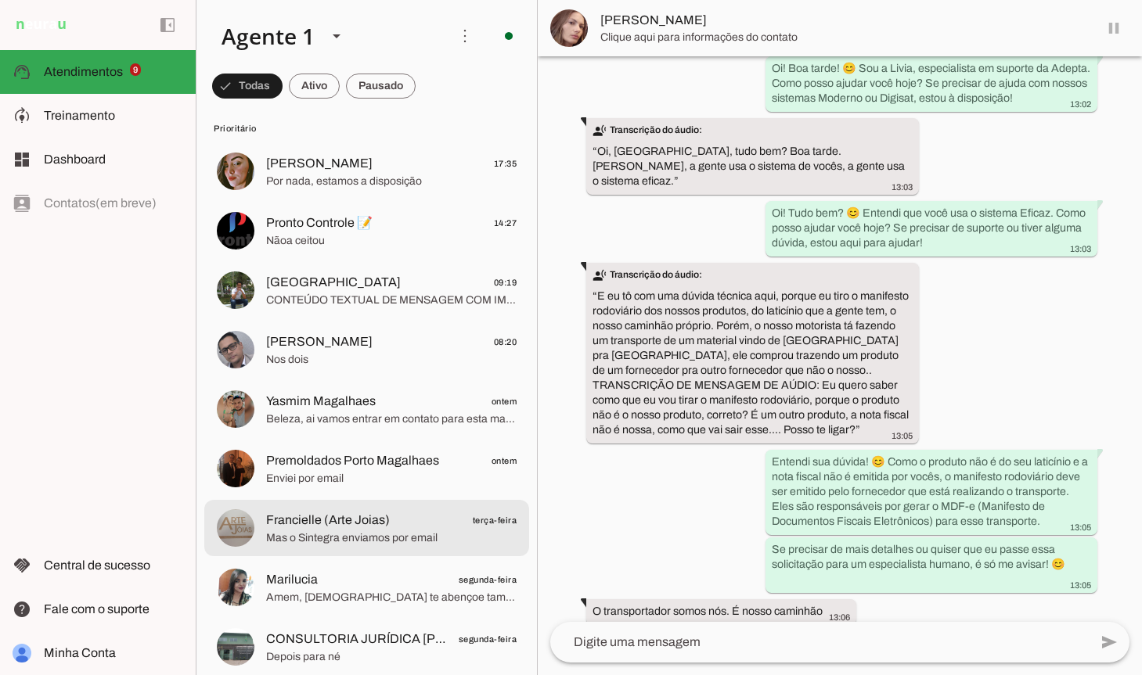
click at [379, 528] on span "Francielle (Arte Joias)" at bounding box center [328, 520] width 124 height 19
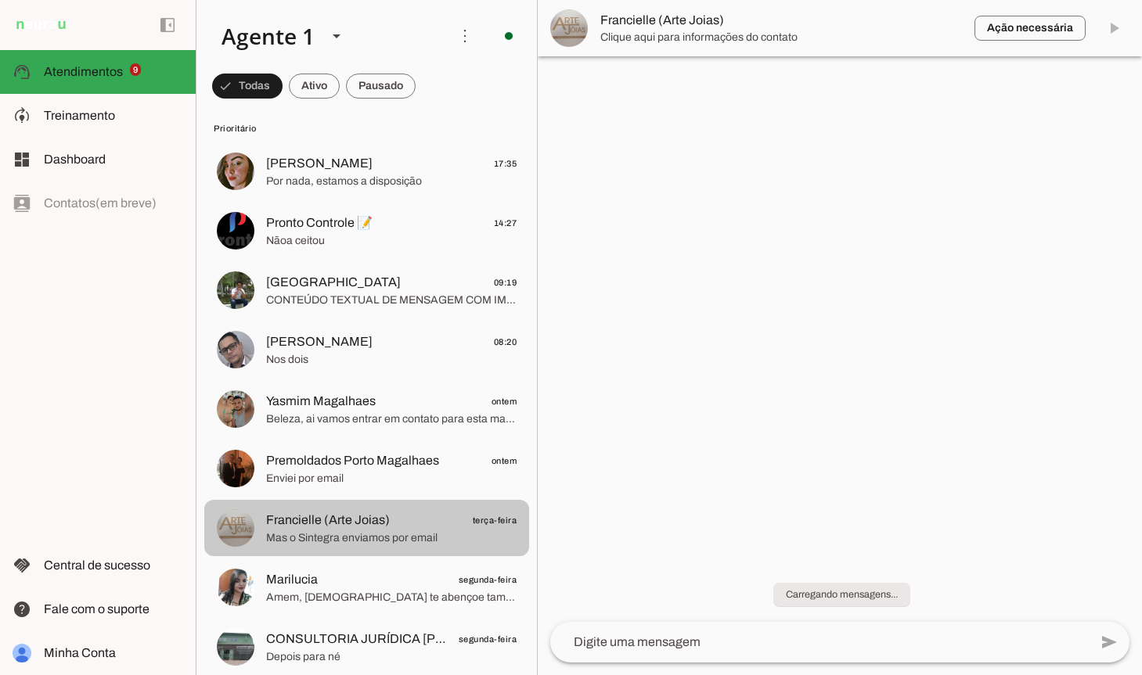
click at [361, 636] on span "CONSULTORIA JURÍDICA [PERSON_NAME]" at bounding box center [356, 639] width 181 height 19
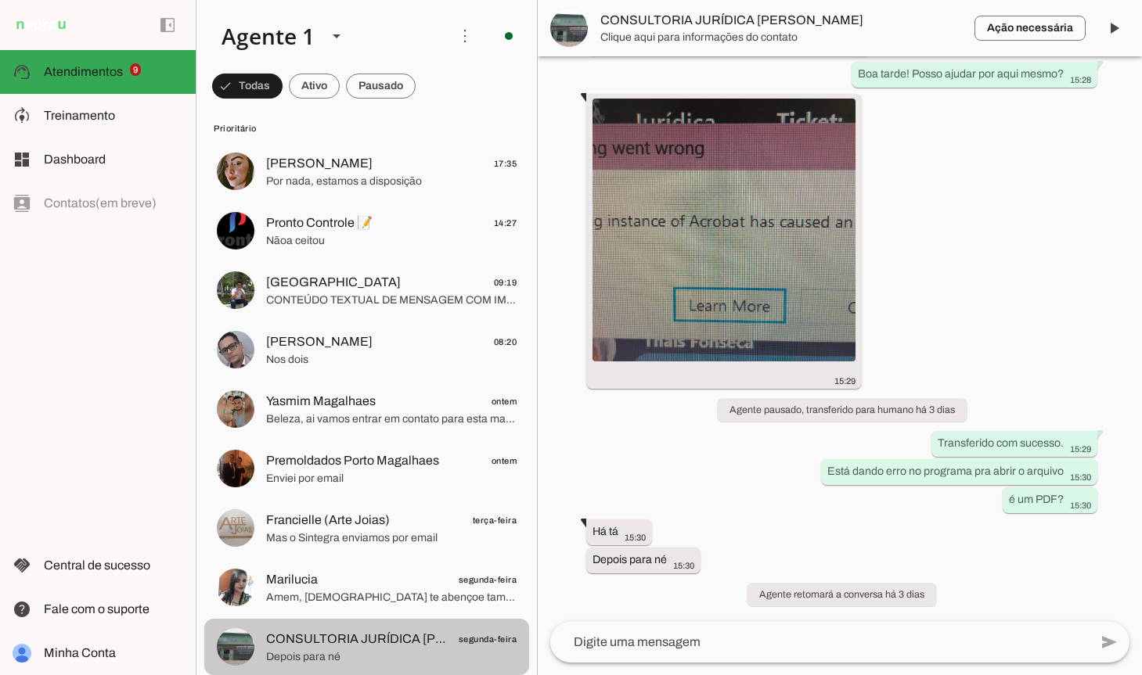
scroll to position [8438, 0]
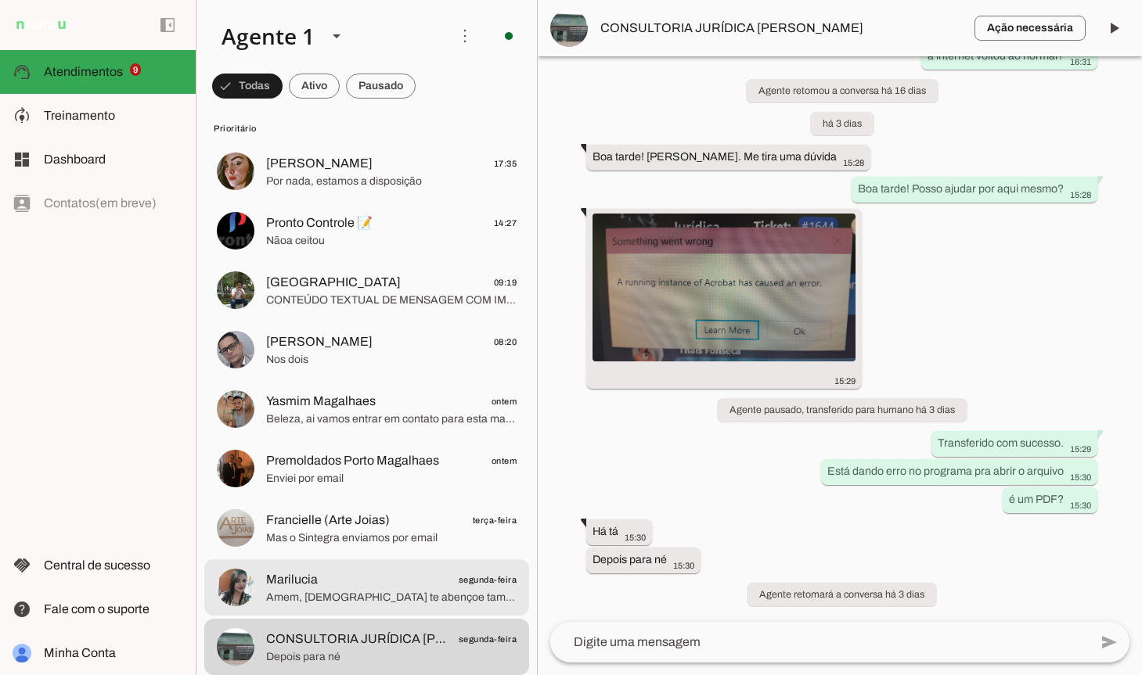
click at [348, 577] on span "Marilucia segunda-feira" at bounding box center [391, 580] width 250 height 20
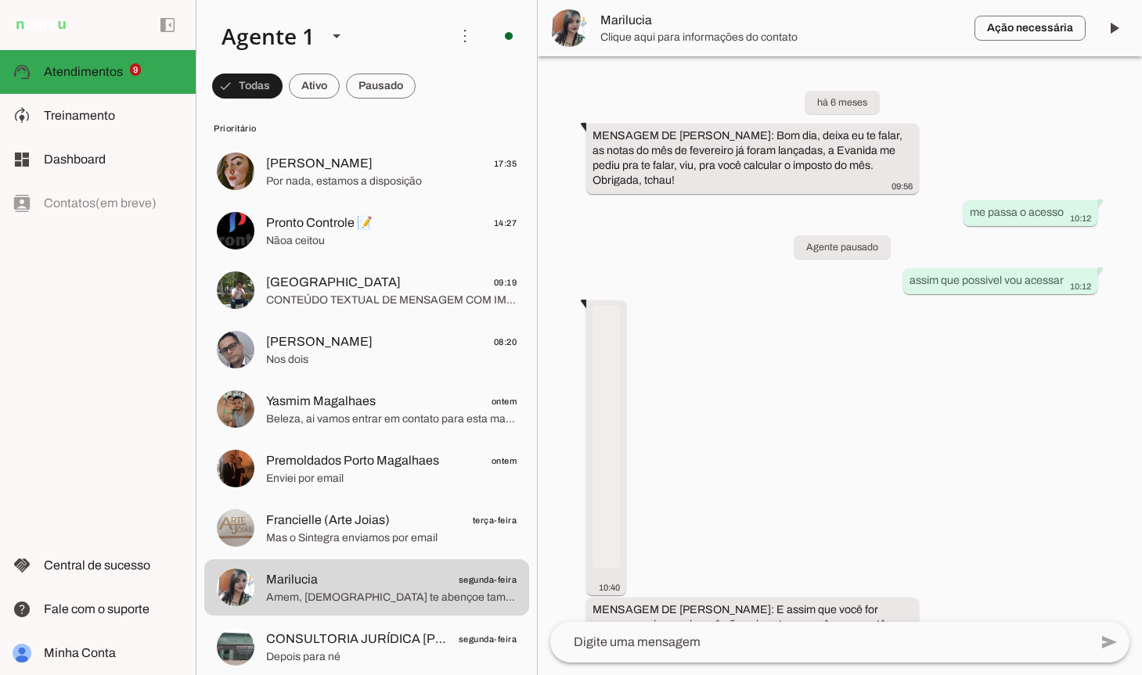
scroll to position [6366, 0]
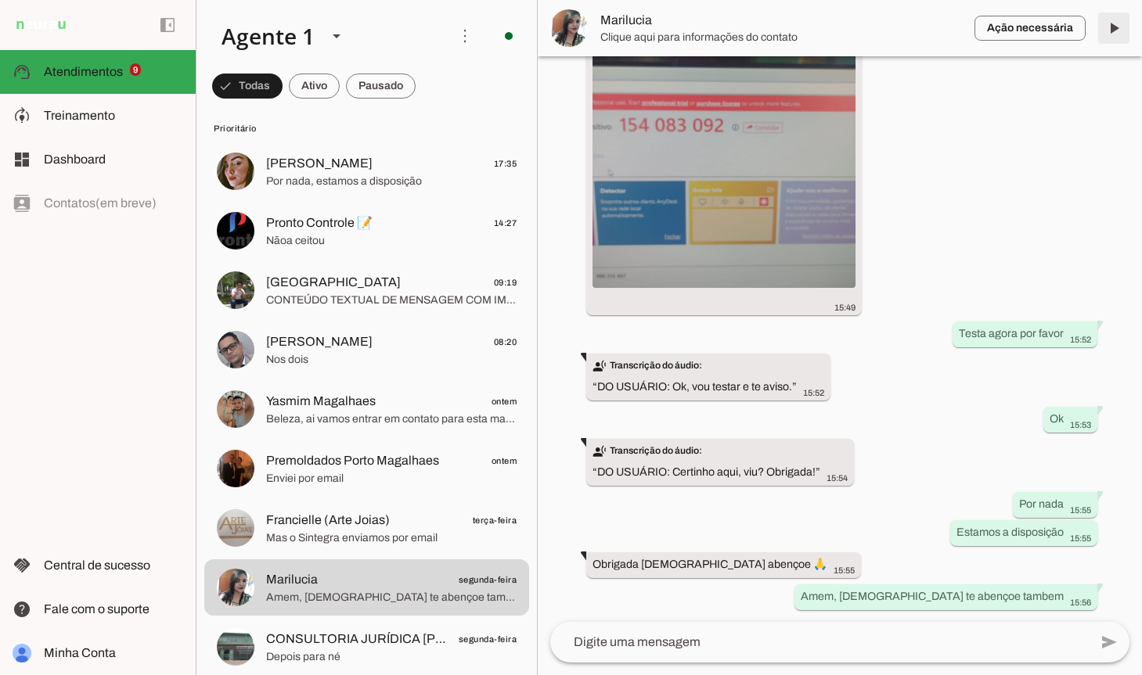
click at [1117, 22] on span at bounding box center [1114, 28] width 38 height 38
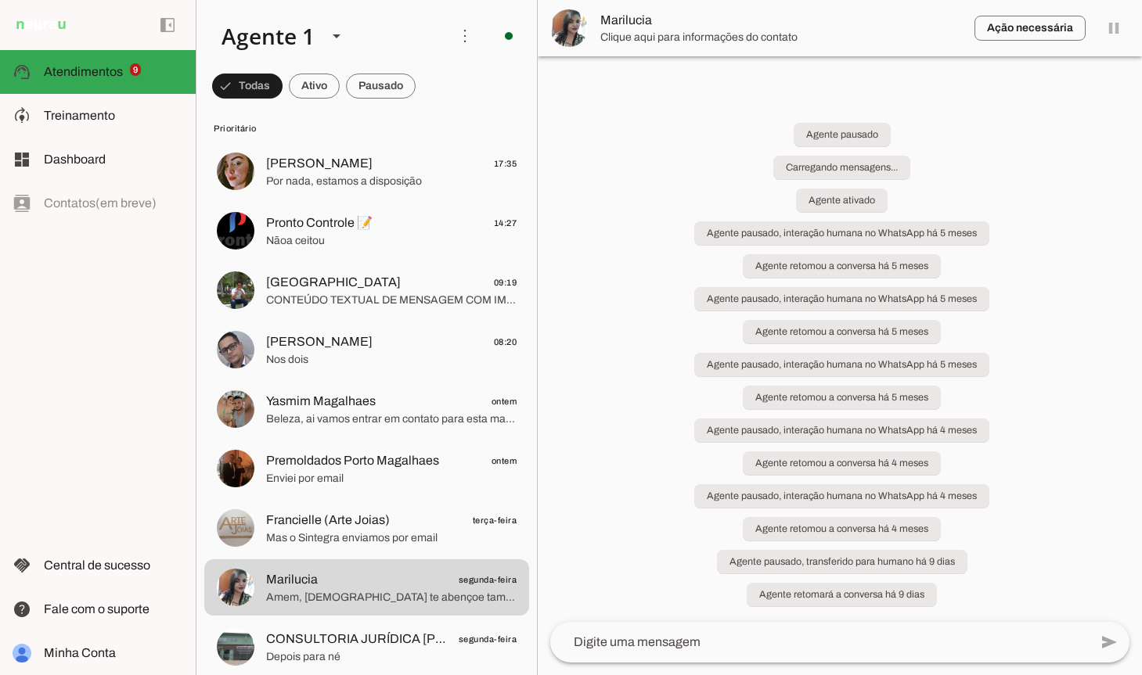
scroll to position [0, 0]
click at [372, 523] on span "Francielle (Arte Joias)" at bounding box center [328, 520] width 124 height 19
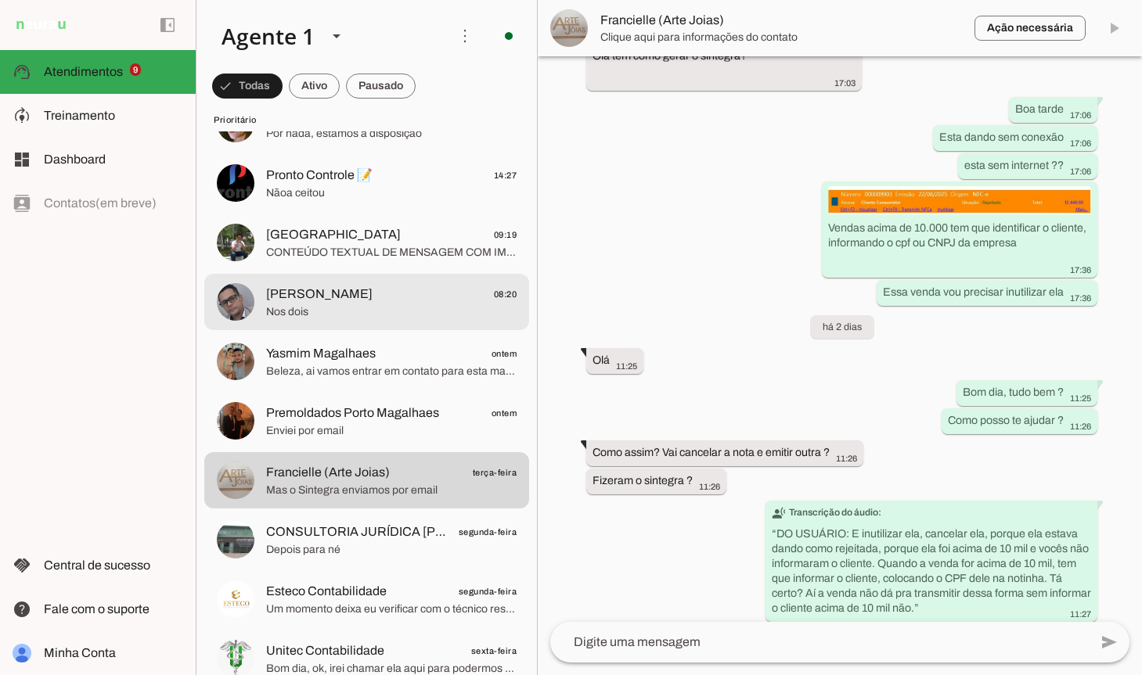
scroll to position [151, 0]
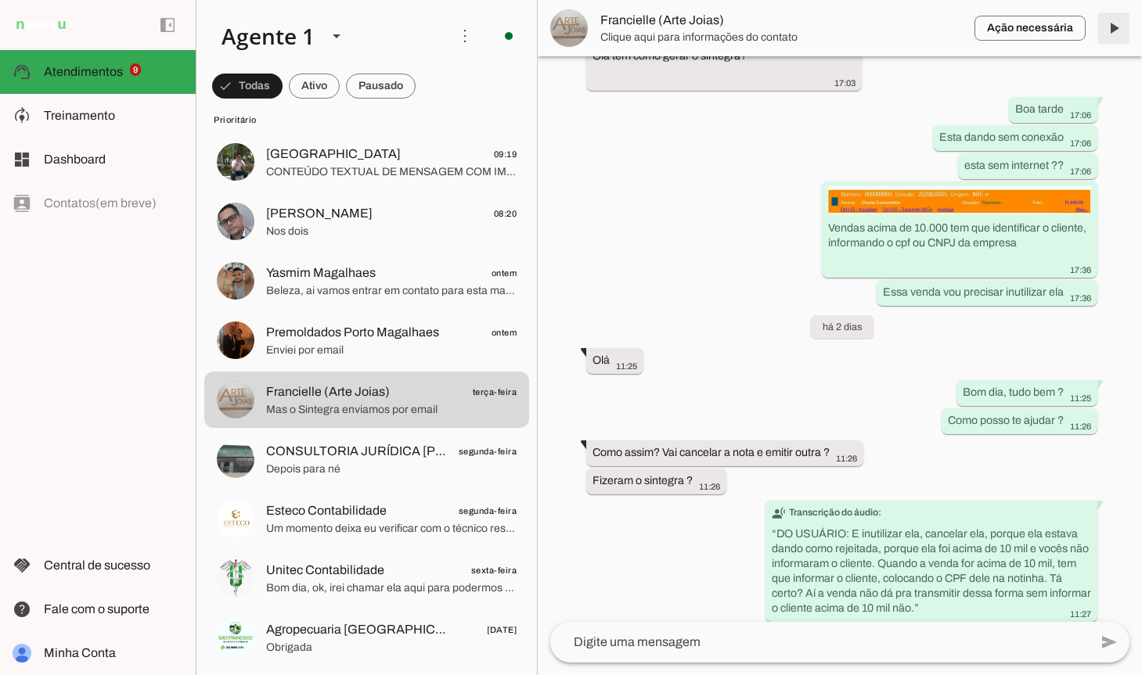
click at [1104, 33] on span at bounding box center [1114, 28] width 38 height 38
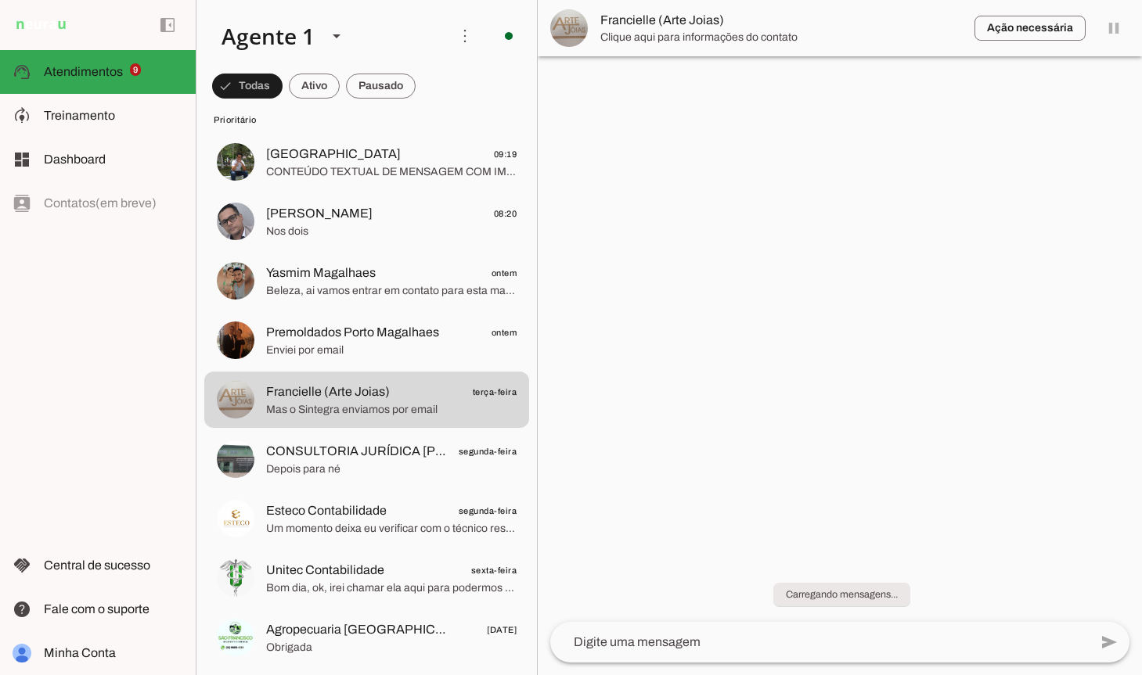
scroll to position [0, 0]
click at [388, 621] on span "Agropecuaria [GEOGRAPHIC_DATA]" at bounding box center [356, 630] width 181 height 19
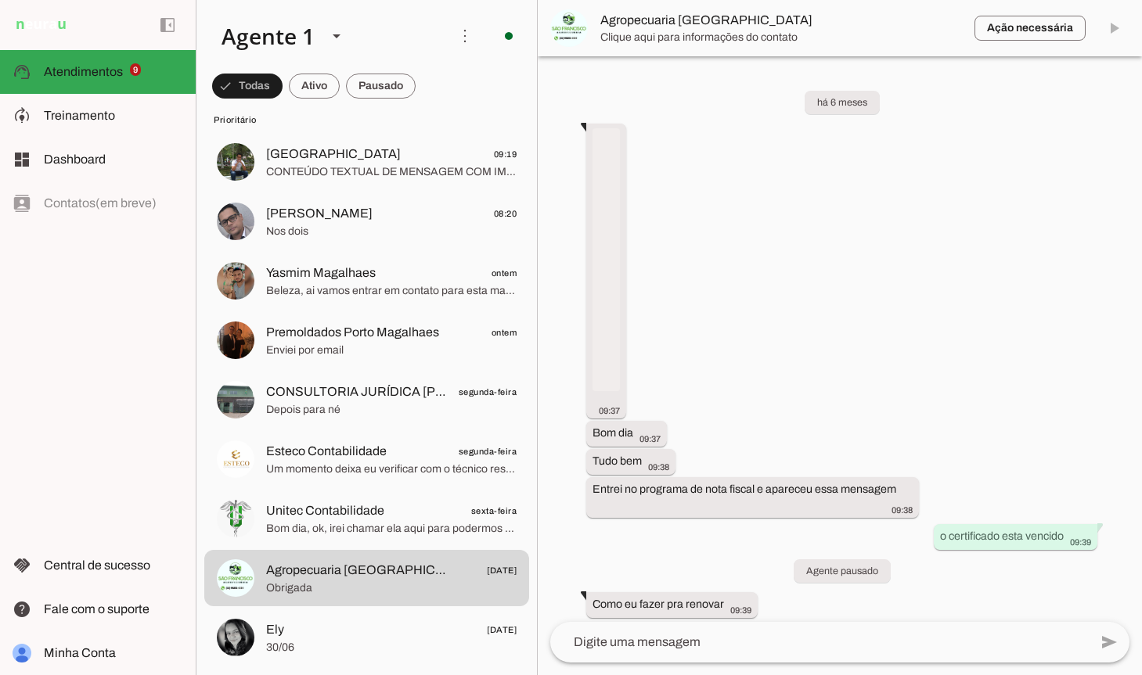
scroll to position [16338, 0]
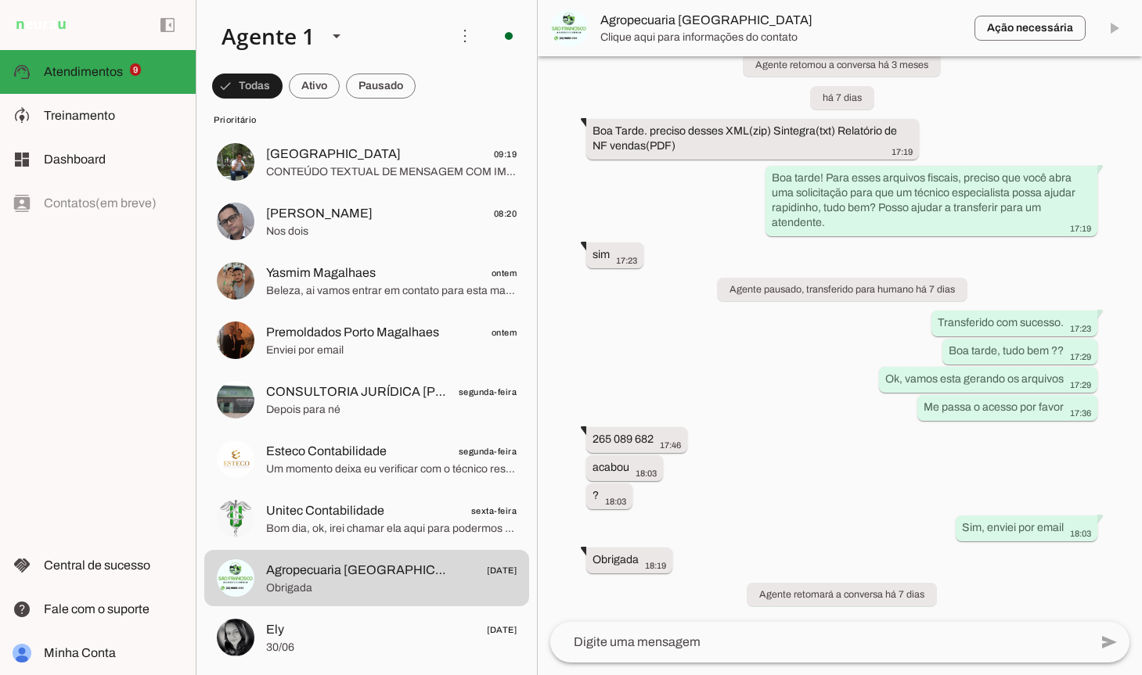
click at [386, 448] on span "Esteco Contabilidade segunda-feira" at bounding box center [391, 452] width 250 height 20
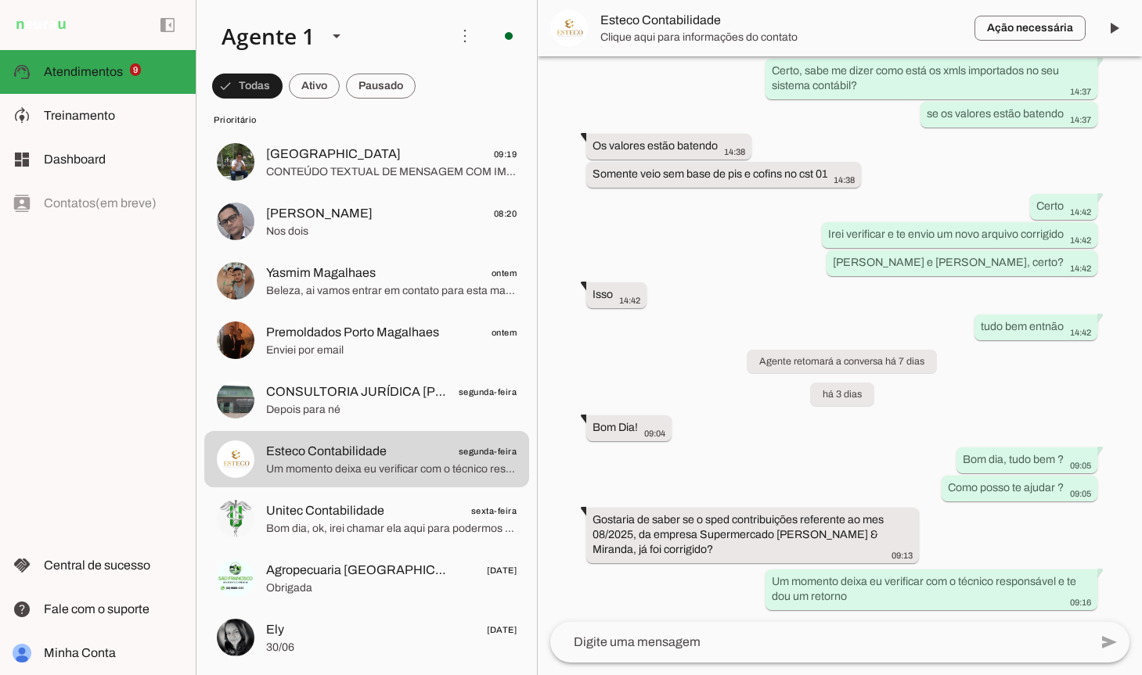
scroll to position [799, 0]
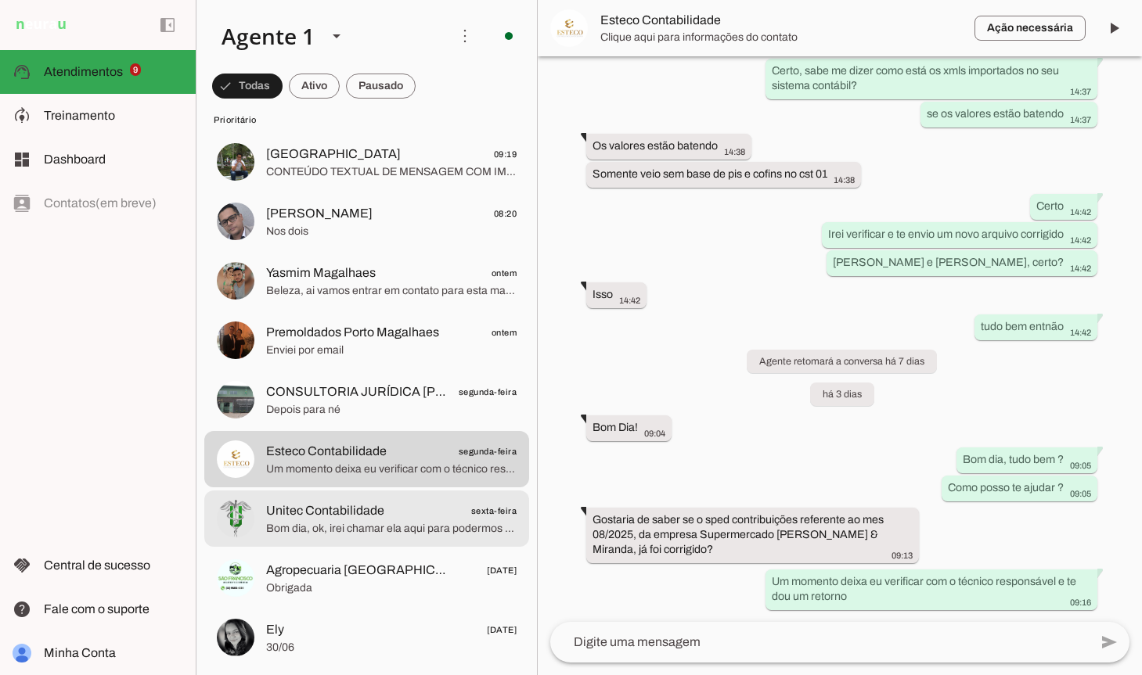
click at [298, 538] on md-item "Unitec Contabilidade sexta-feira Bom dia, ok, irei chamar ela aqui para podermo…" at bounding box center [366, 519] width 325 height 56
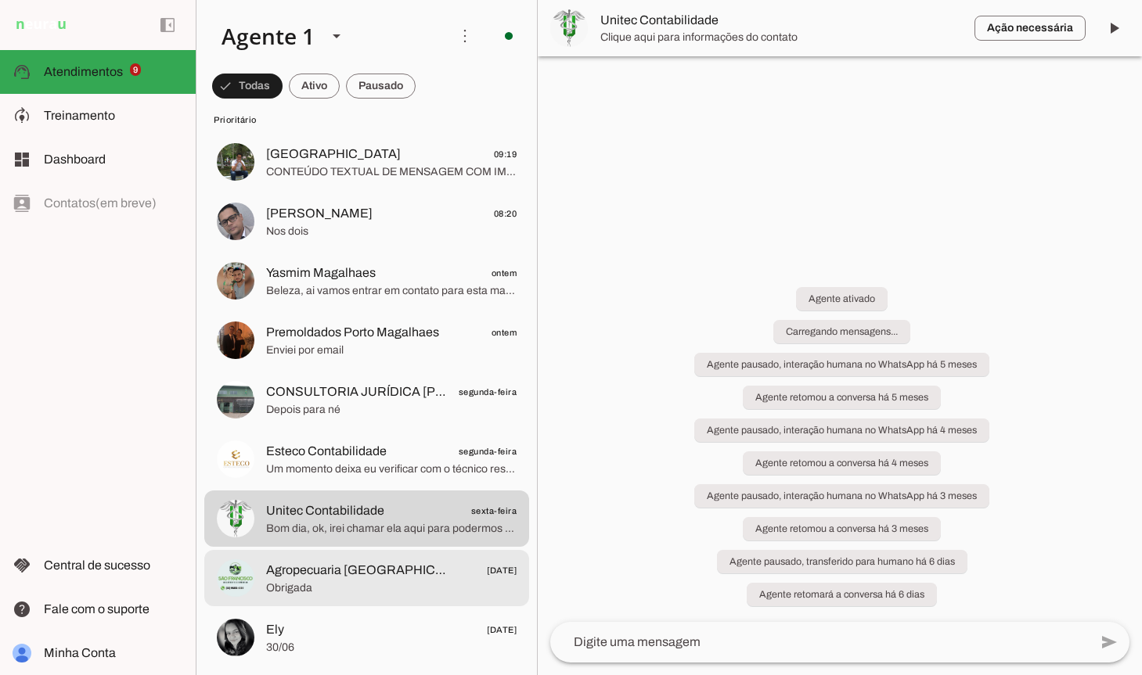
scroll to position [1822, 0]
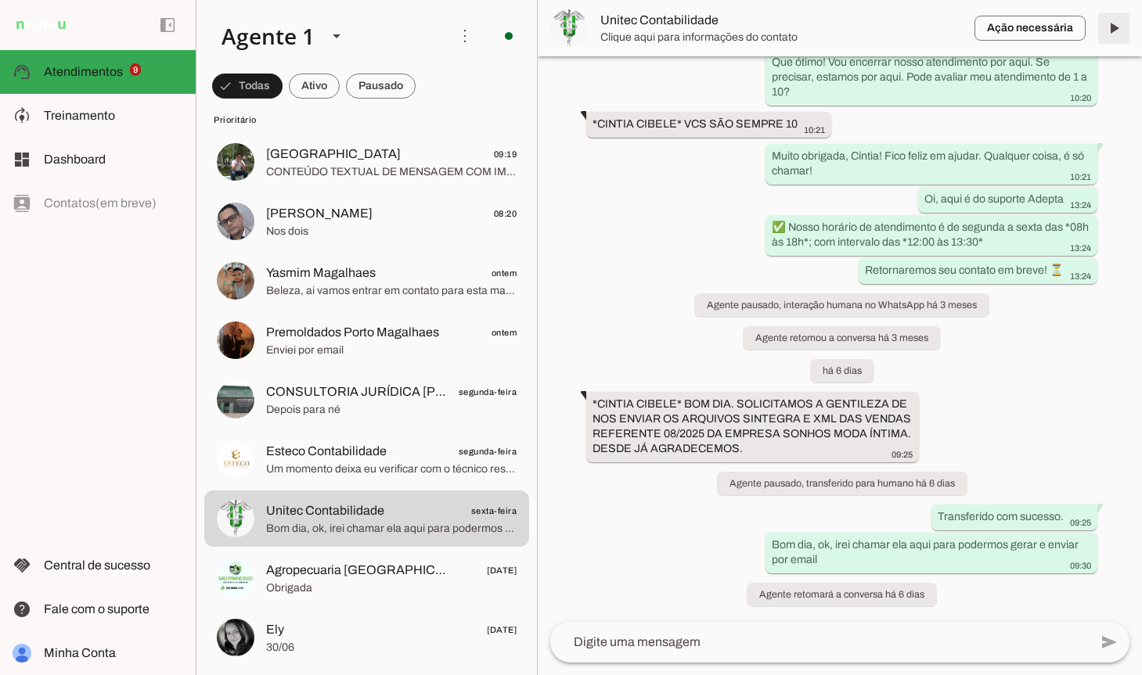
click at [1118, 21] on span at bounding box center [1114, 28] width 38 height 38
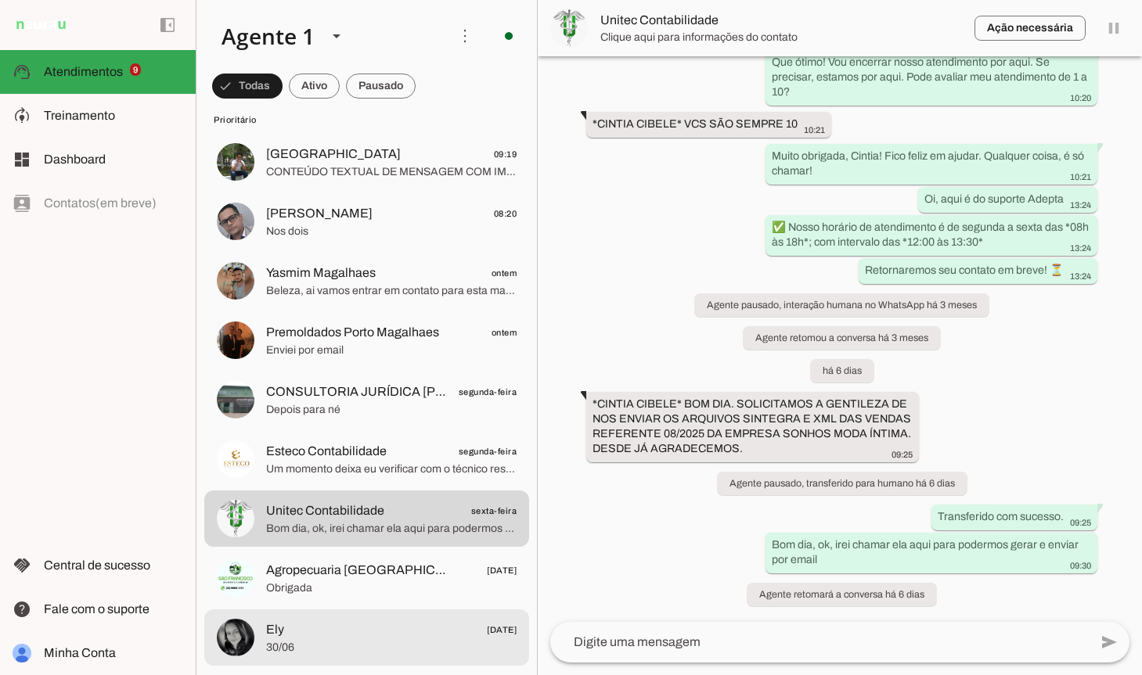
scroll to position [0, 0]
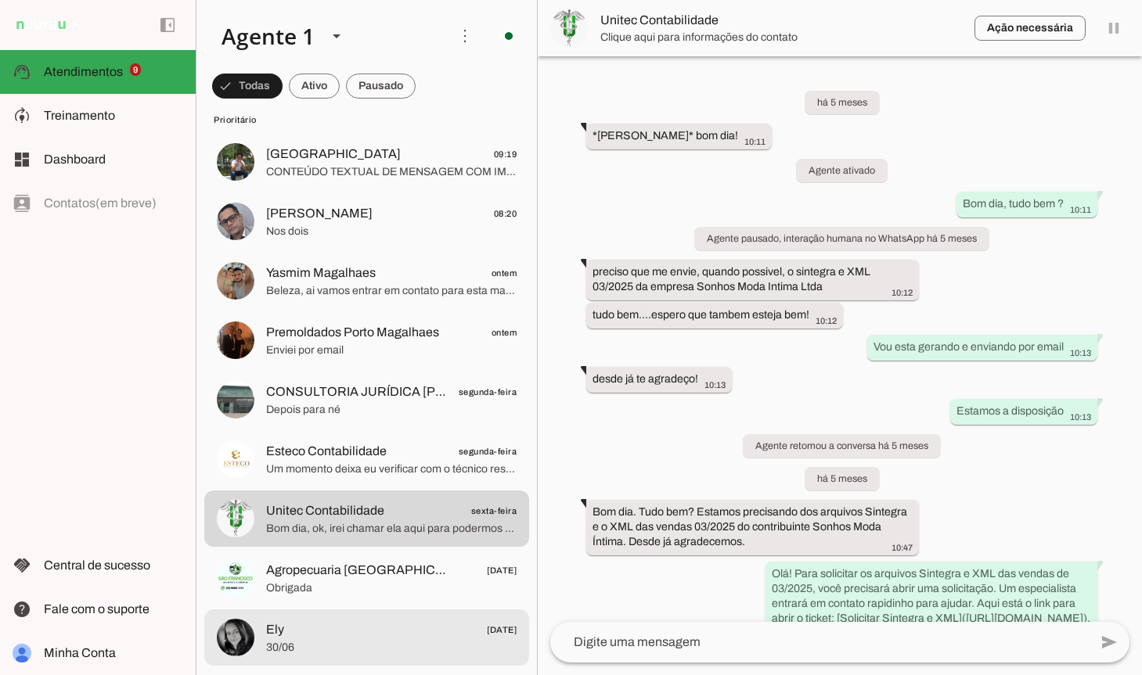
click at [353, 626] on span "Ely [DATE]" at bounding box center [391, 631] width 250 height 20
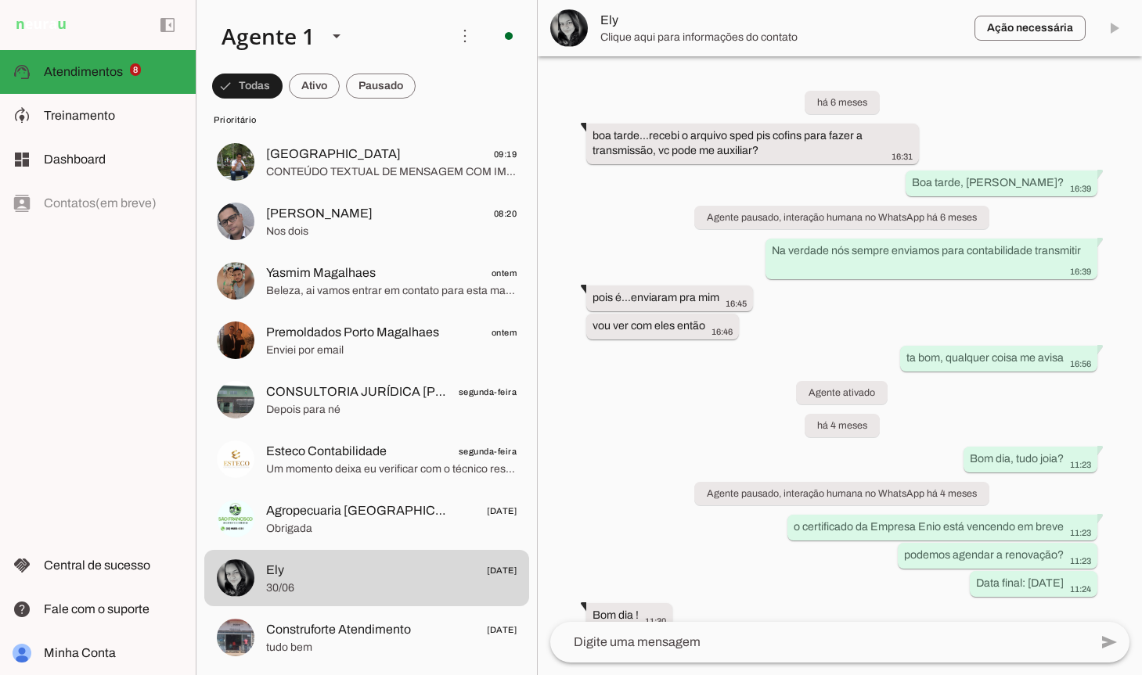
scroll to position [14435, 0]
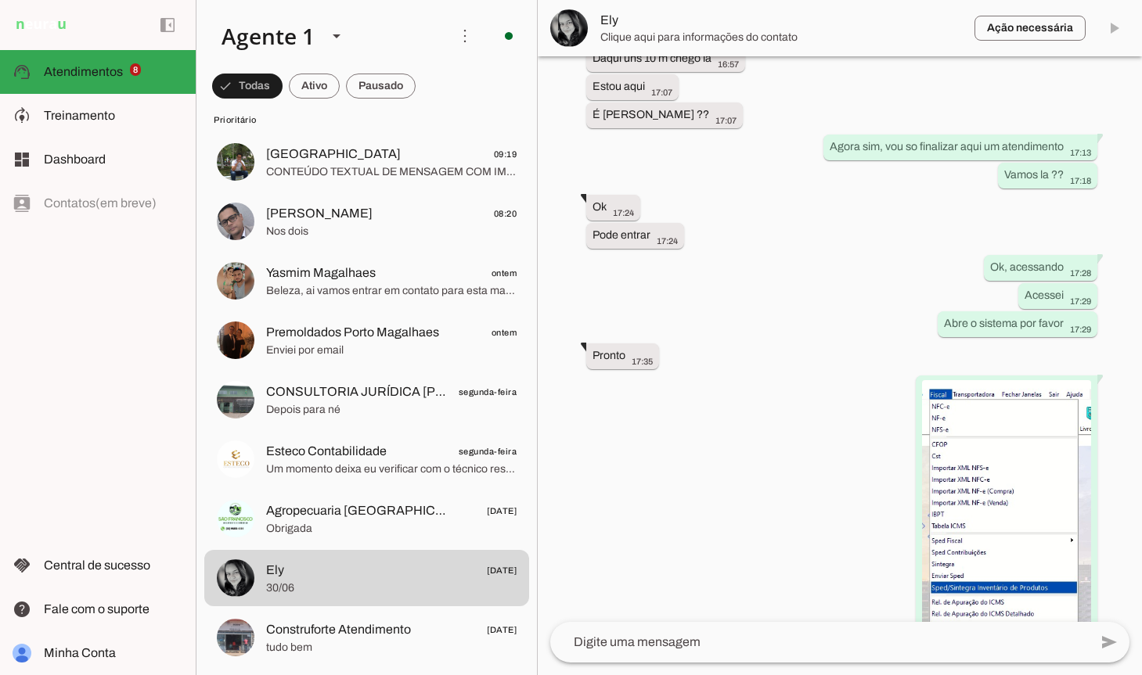
click at [1106, 23] on md-item "Ação necessária O Agente detectou que uma ação humana é necessária, resolva a q…" at bounding box center [840, 28] width 604 height 56
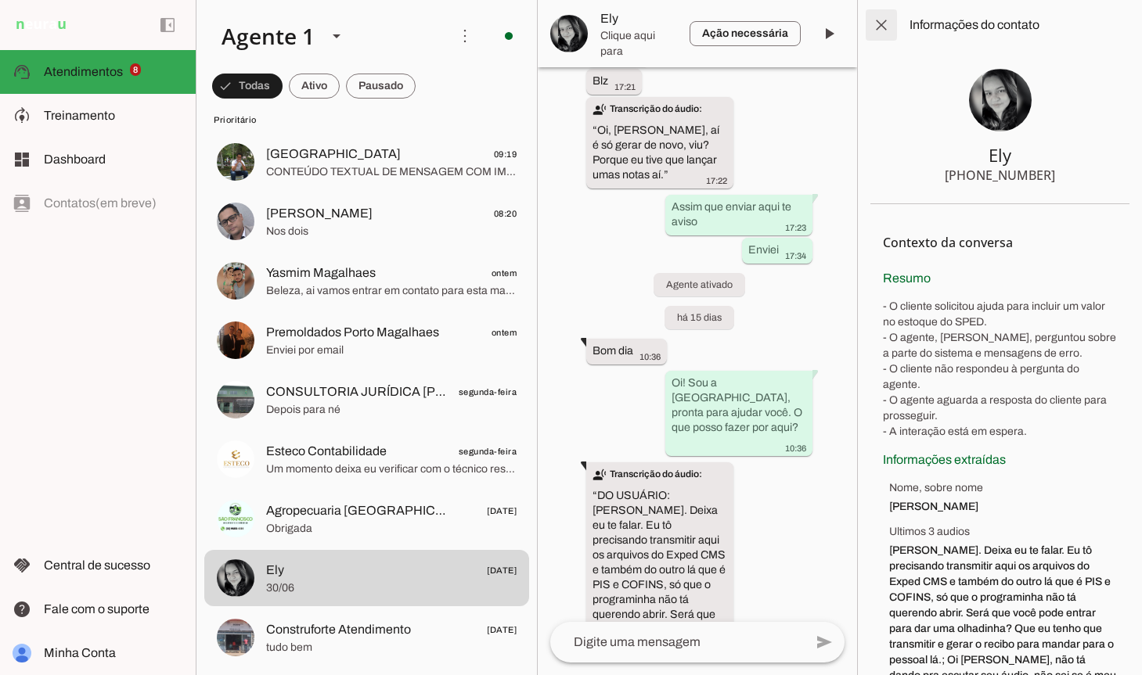
click at [887, 30] on span at bounding box center [881, 25] width 38 height 38
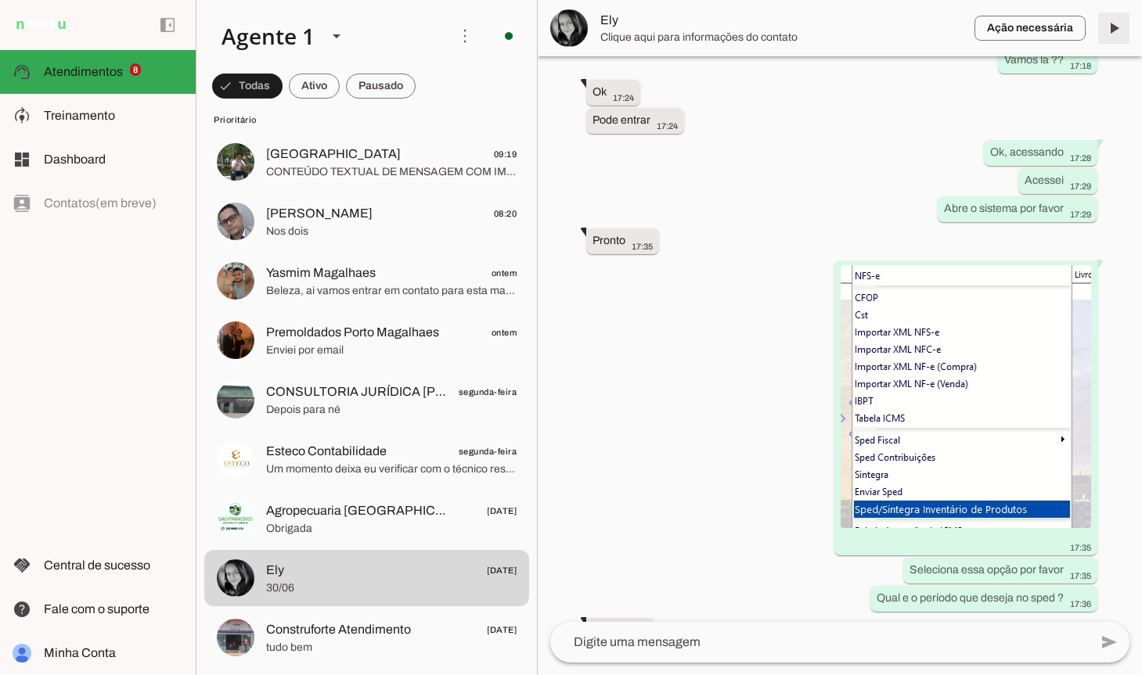
scroll to position [14320, 0]
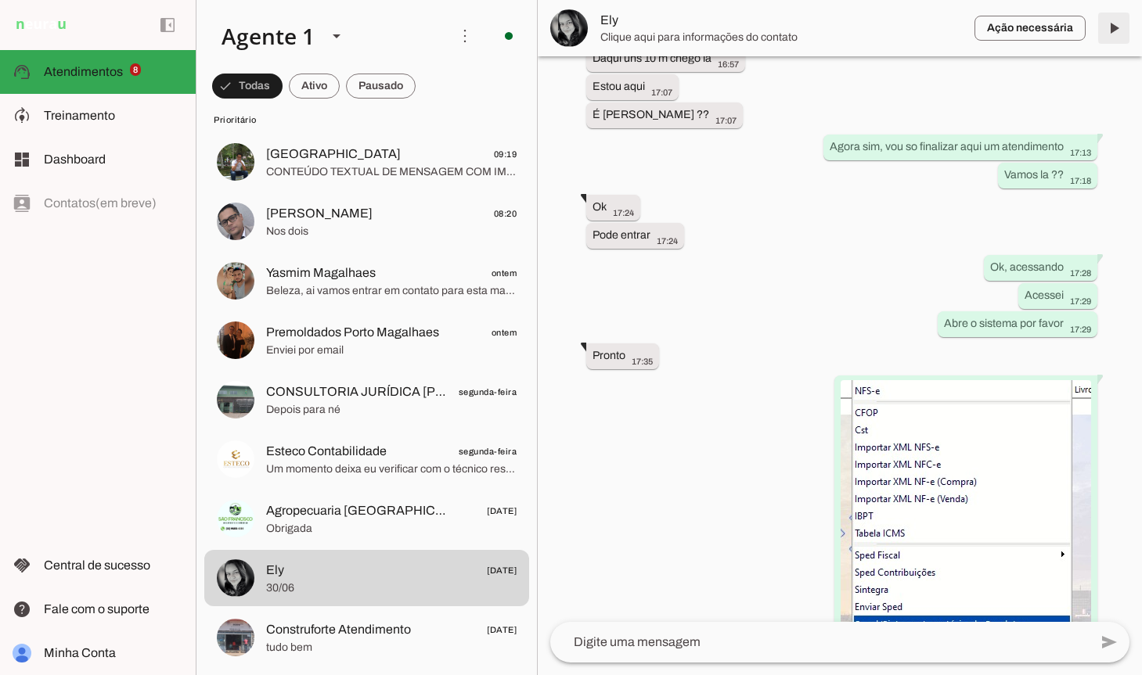
click at [1118, 34] on span at bounding box center [1114, 28] width 38 height 38
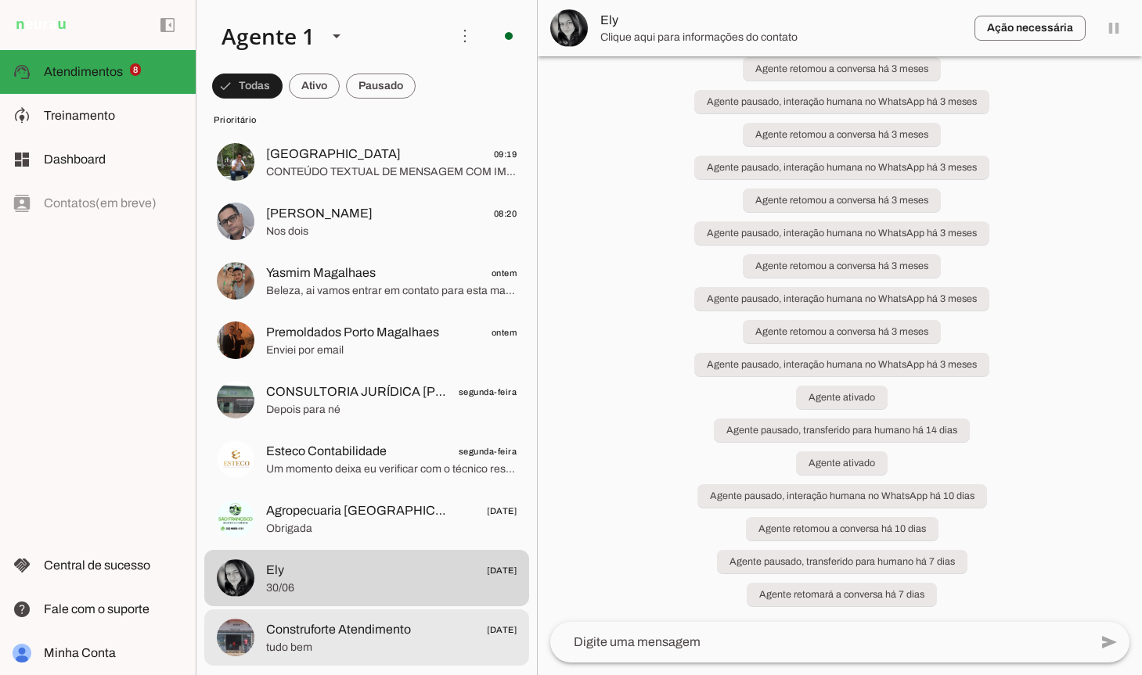
click at [339, 647] on span "tudo bem" at bounding box center [391, 648] width 250 height 16
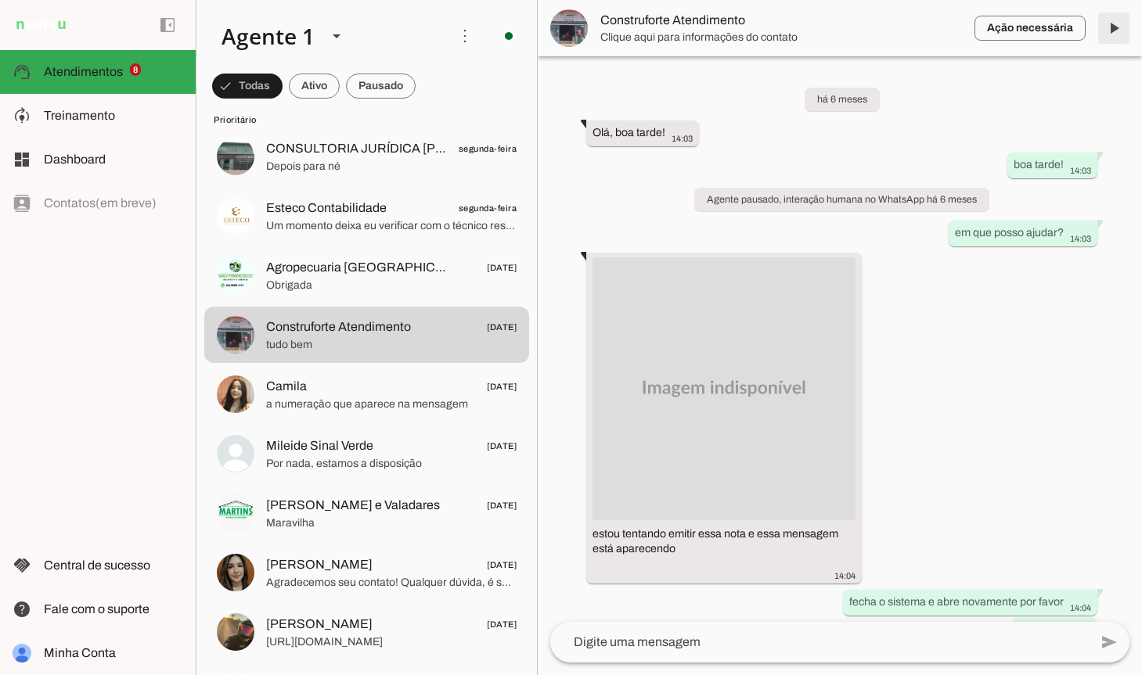
click at [1109, 30] on span at bounding box center [1114, 28] width 38 height 38
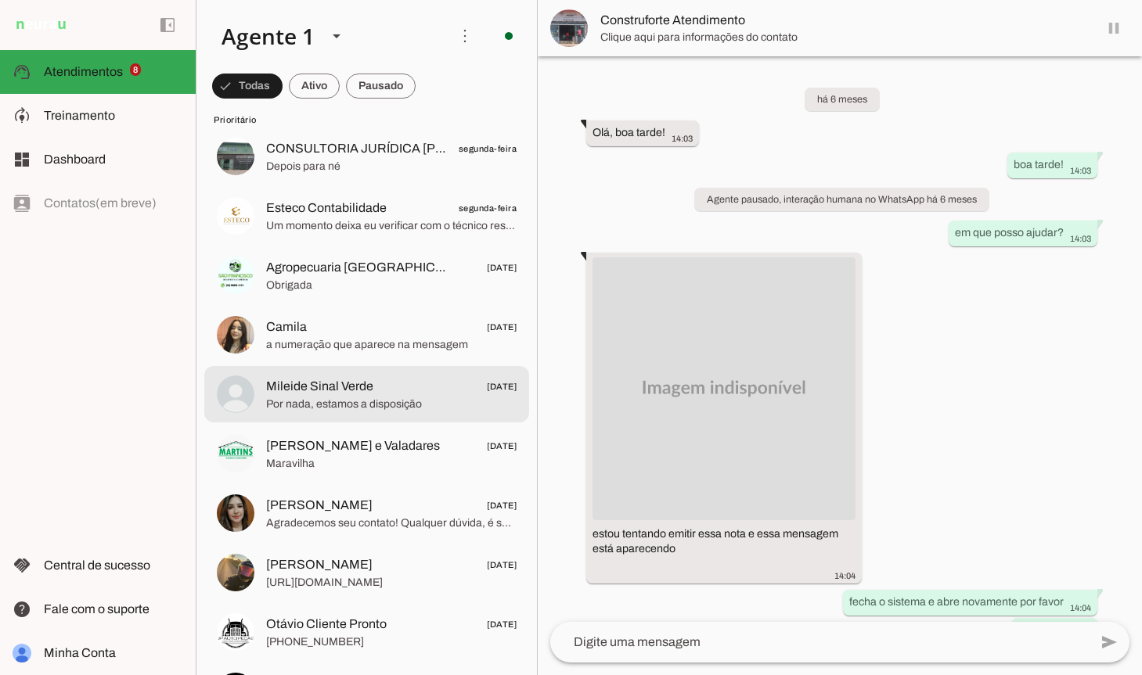
click at [327, 421] on md-item "Mileide Sinal Verde [DATE] Por nada, estamos a disposição" at bounding box center [366, 394] width 325 height 56
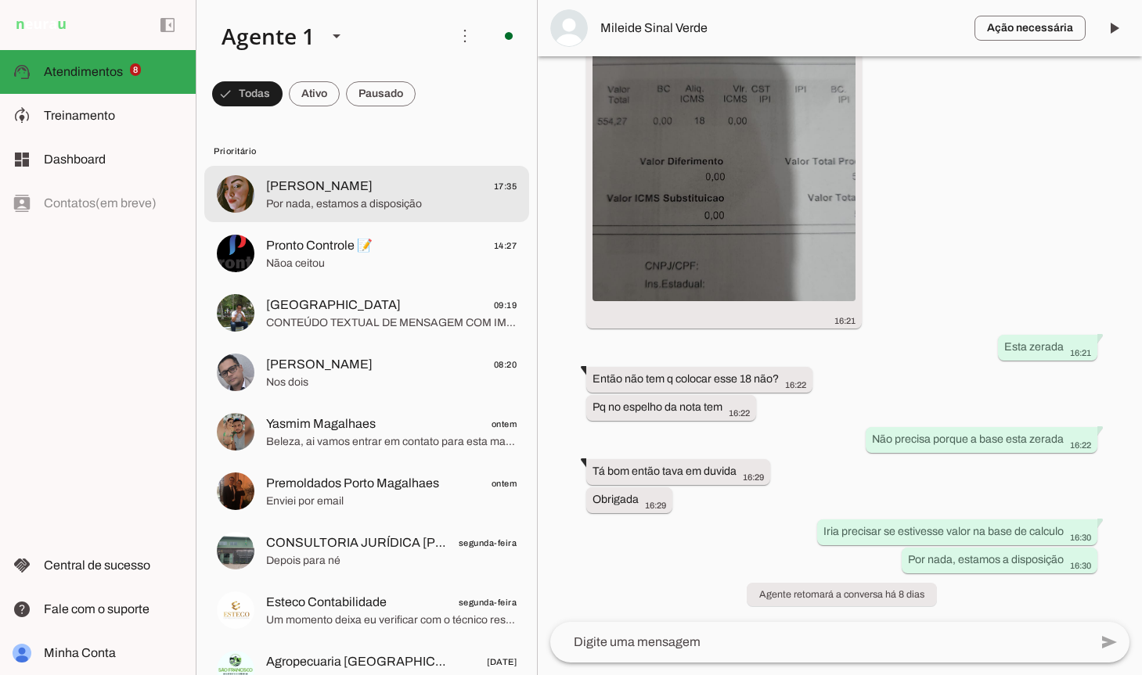
click at [301, 203] on span "Por nada, estamos a disposição" at bounding box center [391, 204] width 250 height 16
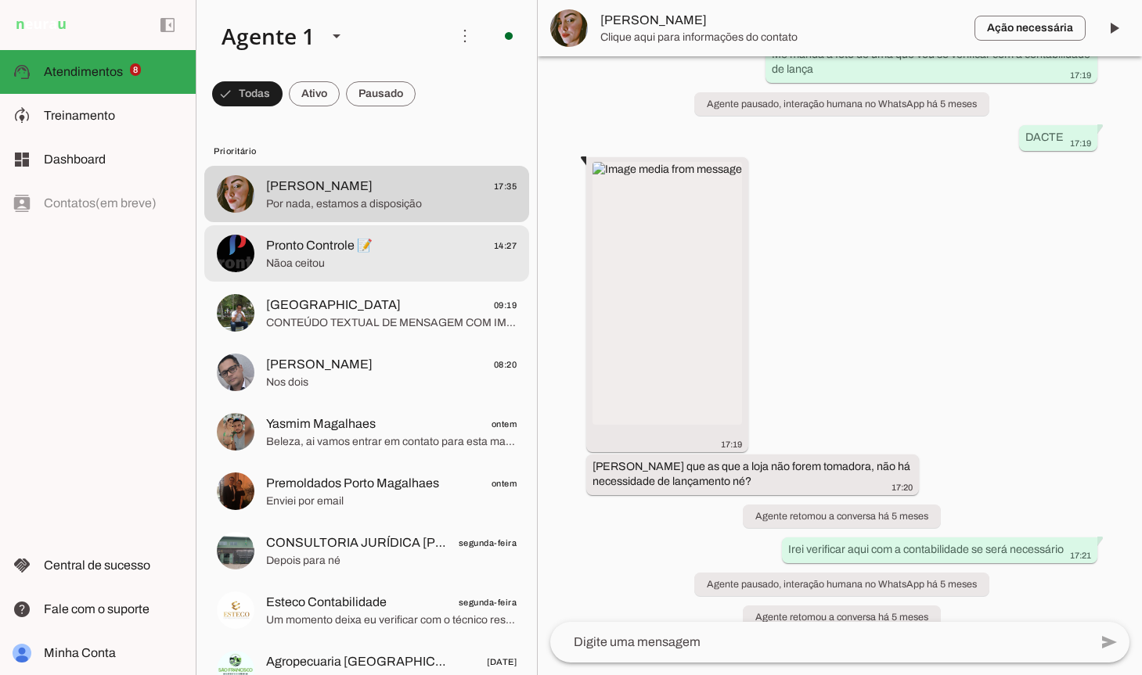
click at [348, 263] on span "Nãoa ceitou" at bounding box center [391, 264] width 250 height 16
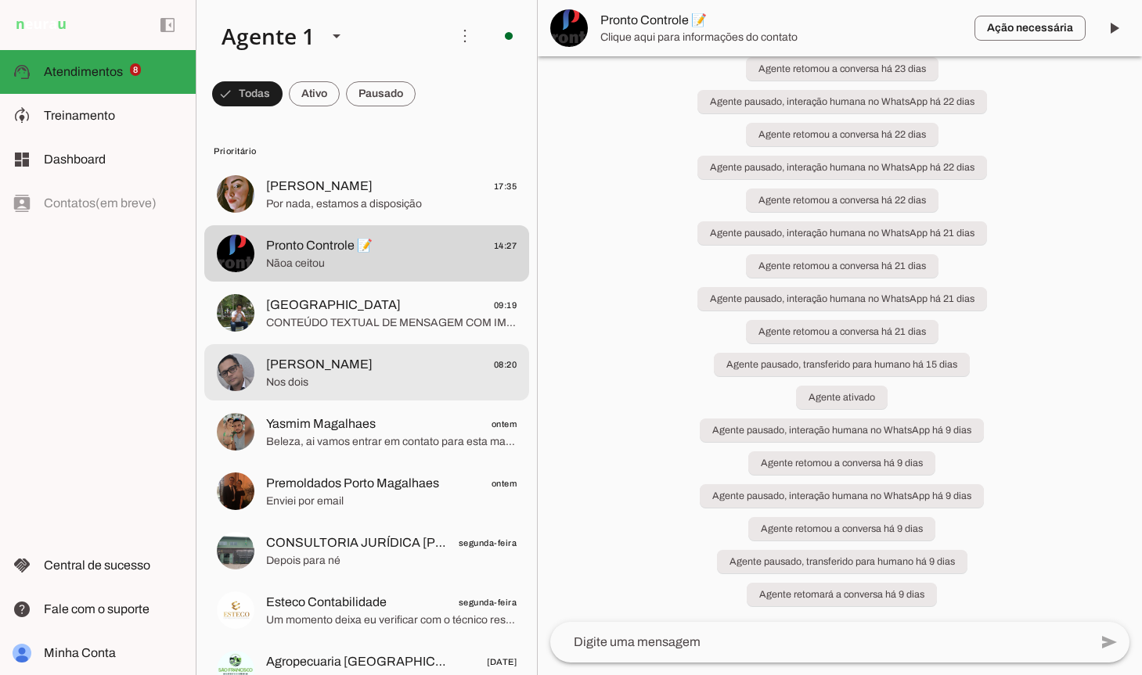
click at [348, 354] on div at bounding box center [391, 373] width 250 height 38
